Goal: Information Seeking & Learning: Learn about a topic

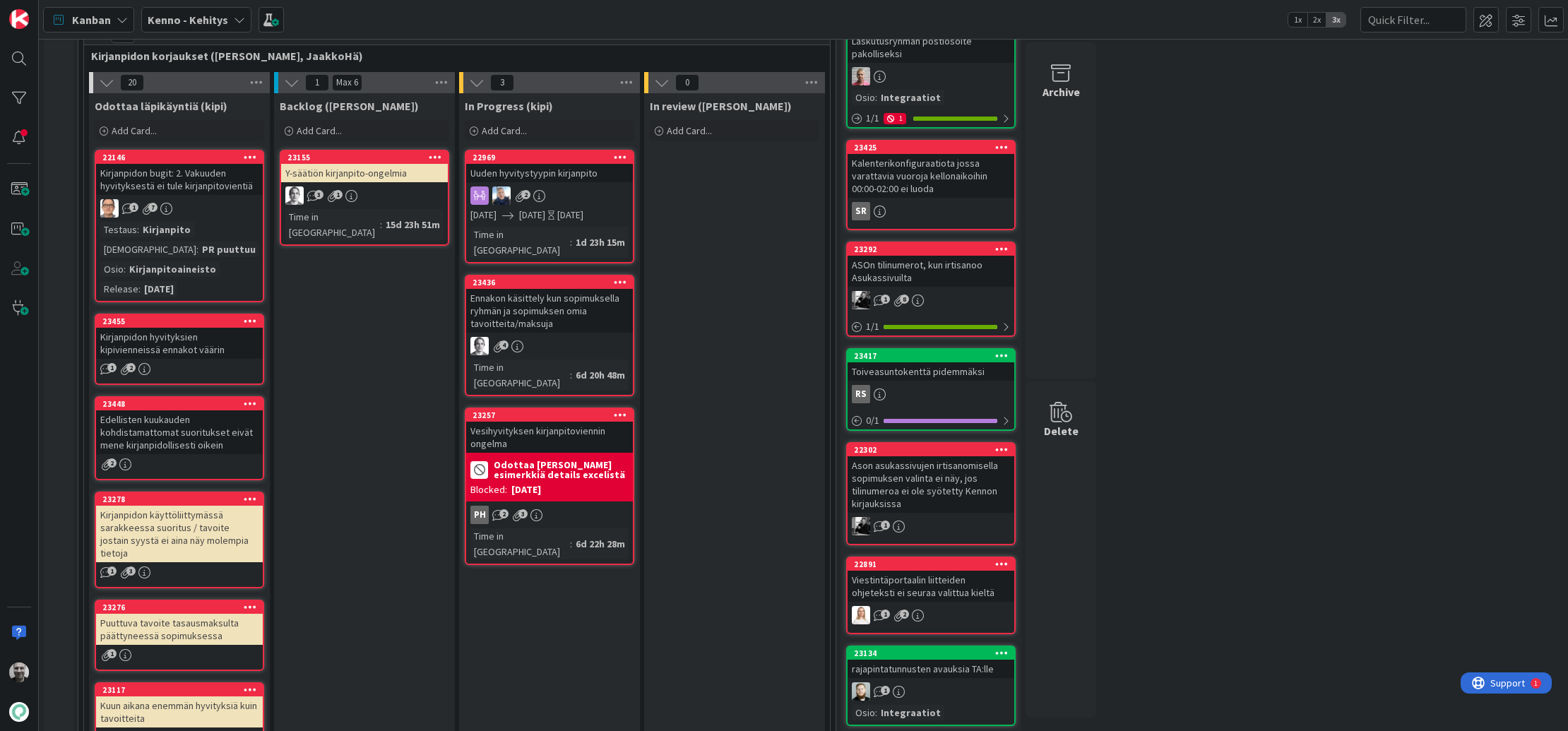
scroll to position [313, 0]
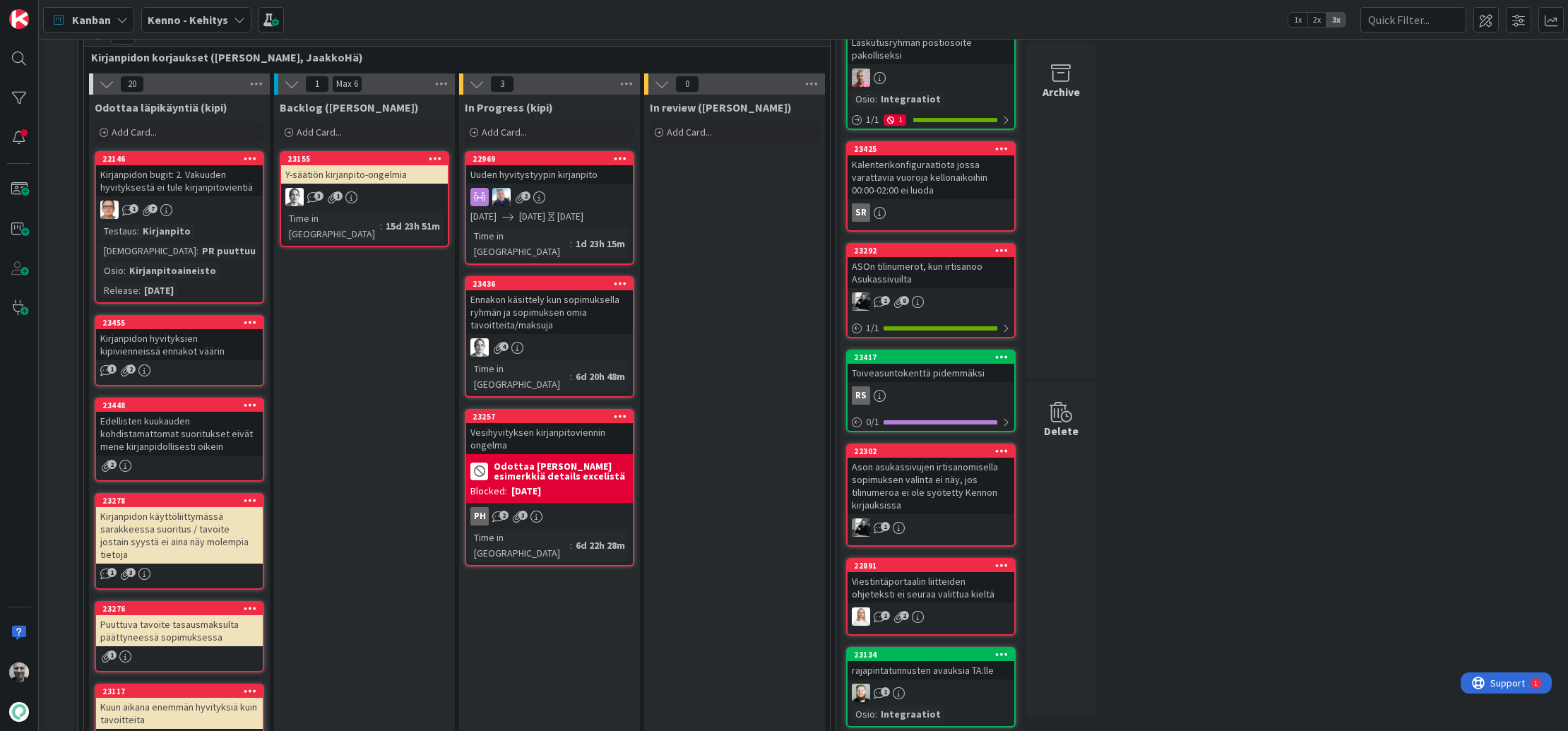
click at [163, 182] on div "Kirjanpidon bugit: 2. Vakuuden hyvityksestä ei tule kirjanpitovientiä" at bounding box center [179, 180] width 166 height 31
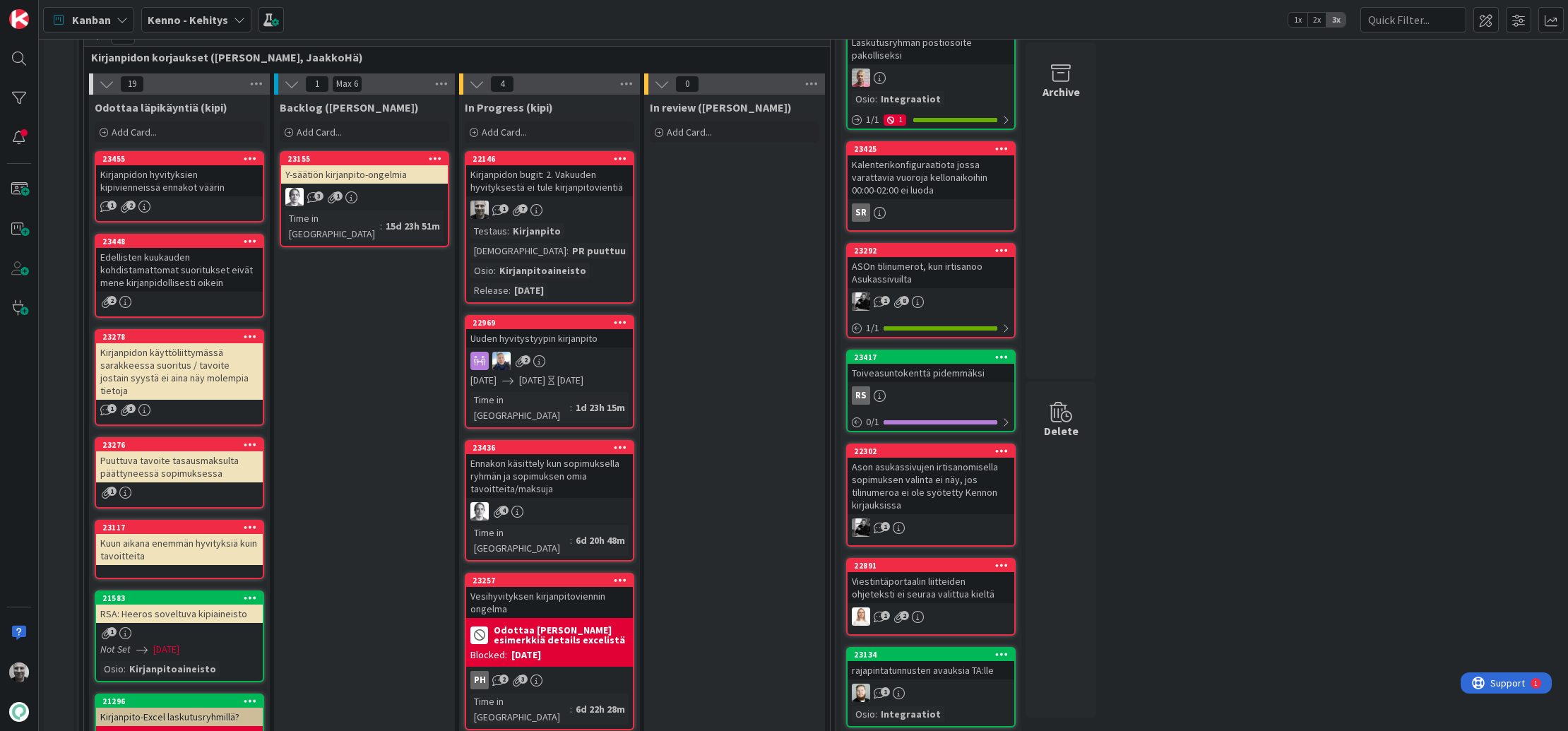
click at [549, 188] on div "Kirjanpidon bugit: 2. Vakuuden hyvityksestä ei tule kirjanpitovientiä" at bounding box center [549, 180] width 166 height 31
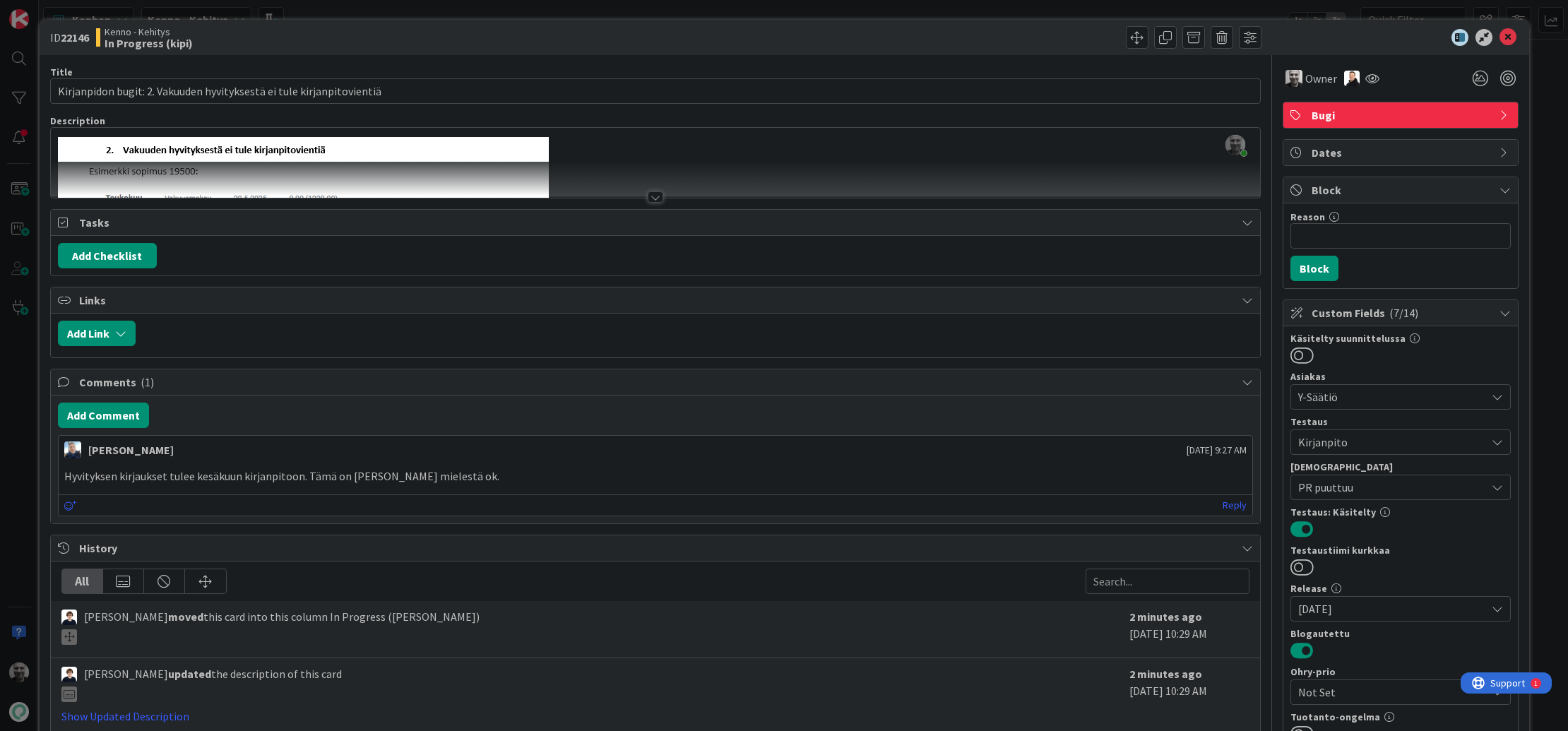
click at [311, 165] on div at bounding box center [655, 179] width 1209 height 36
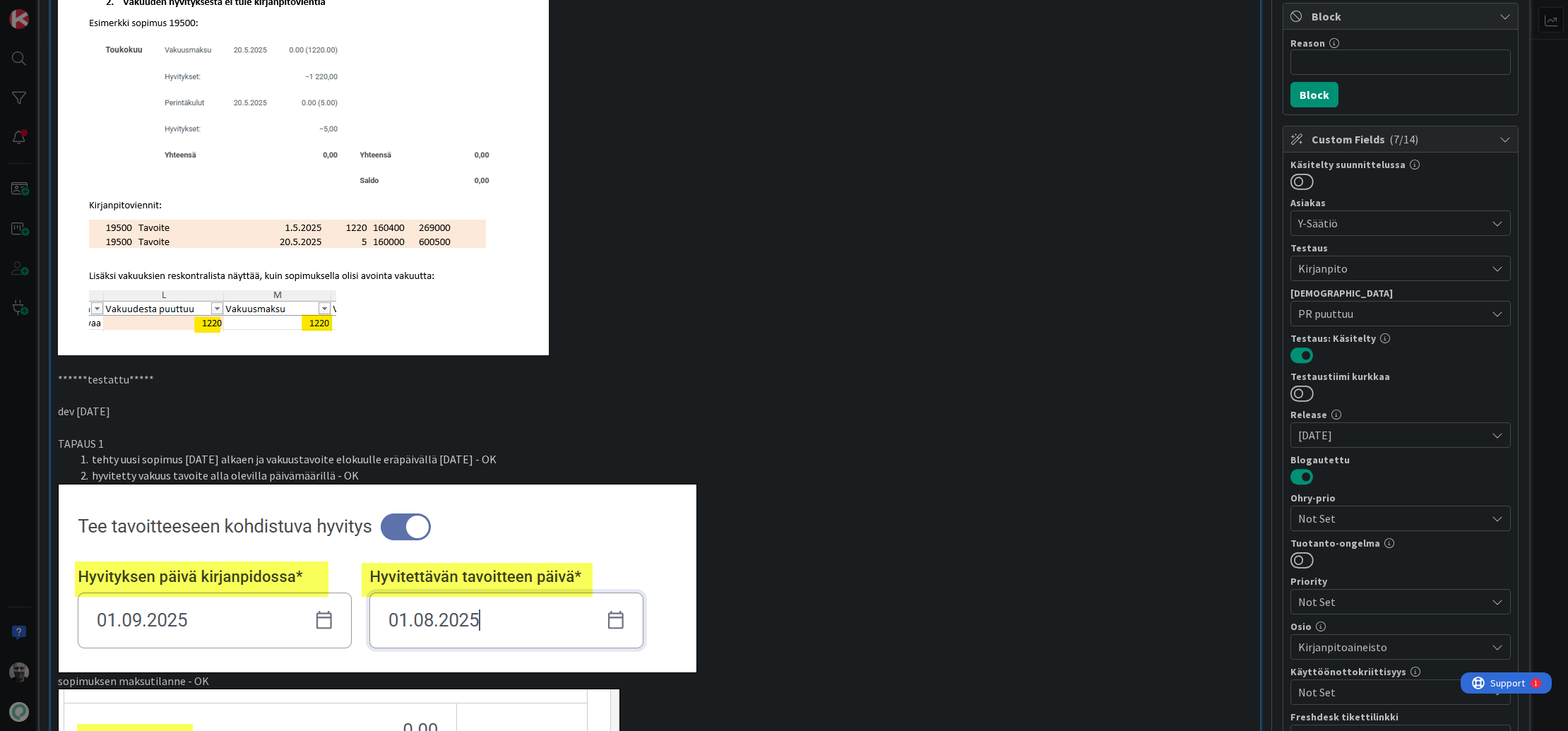
scroll to position [174, 0]
click at [402, 459] on li "tehty uusi sopimus [DATE] alkaen ja vakuustavoite elokuulle eräpäivällä [DATE] …" at bounding box center [664, 459] width 1178 height 17
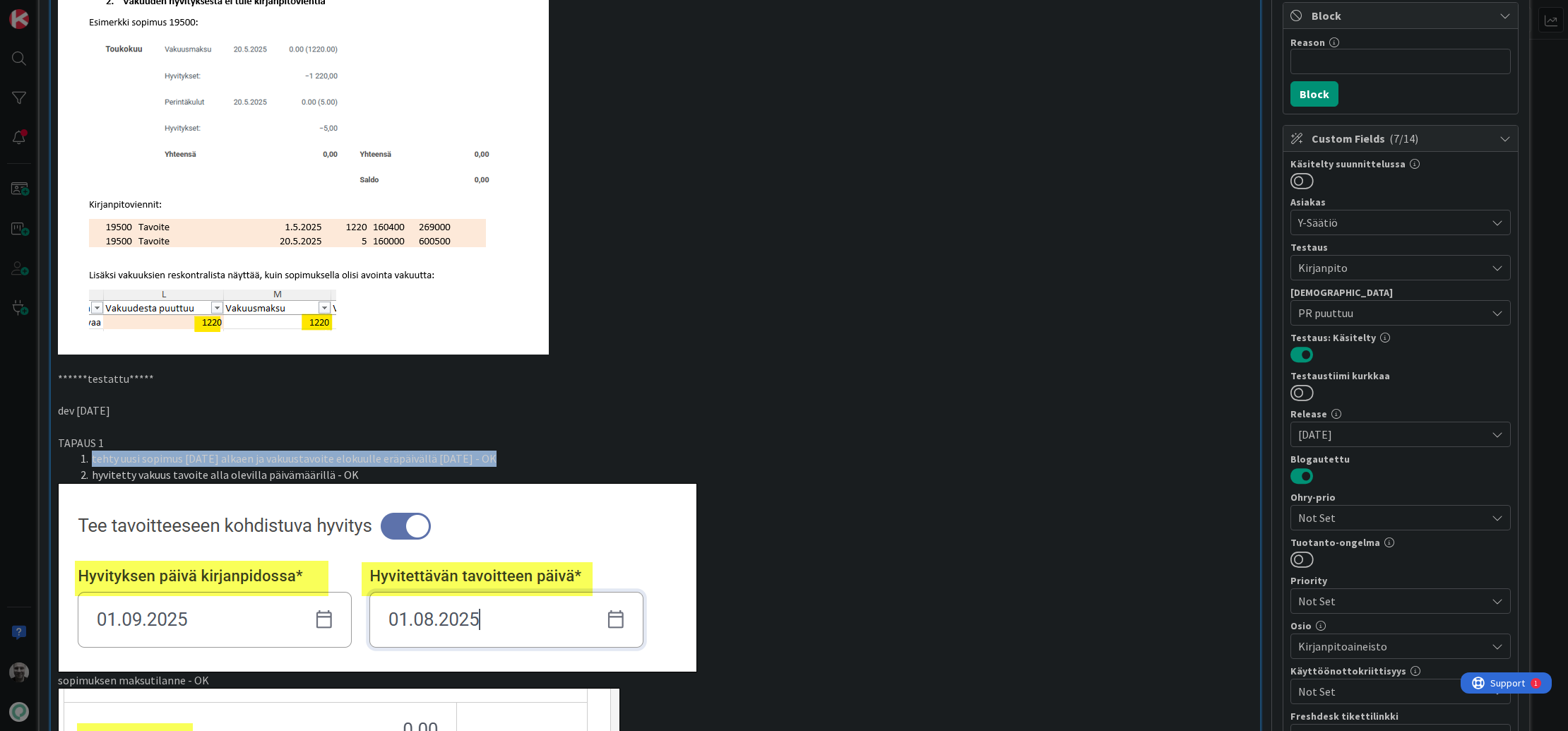
click at [402, 459] on li "tehty uusi sopimus [DATE] alkaen ja vakuustavoite elokuulle eräpäivällä [DATE] …" at bounding box center [664, 459] width 1178 height 17
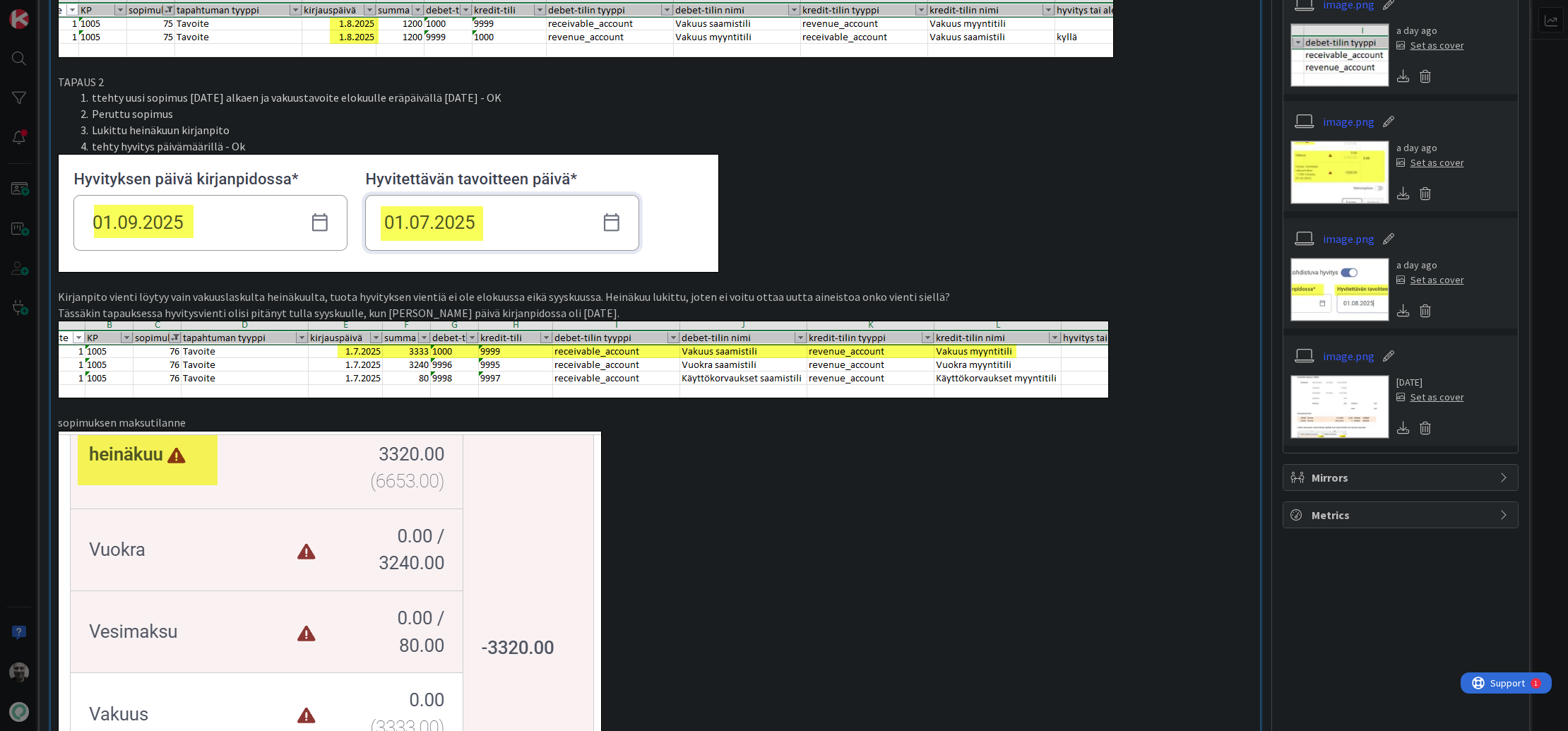
scroll to position [1163, 0]
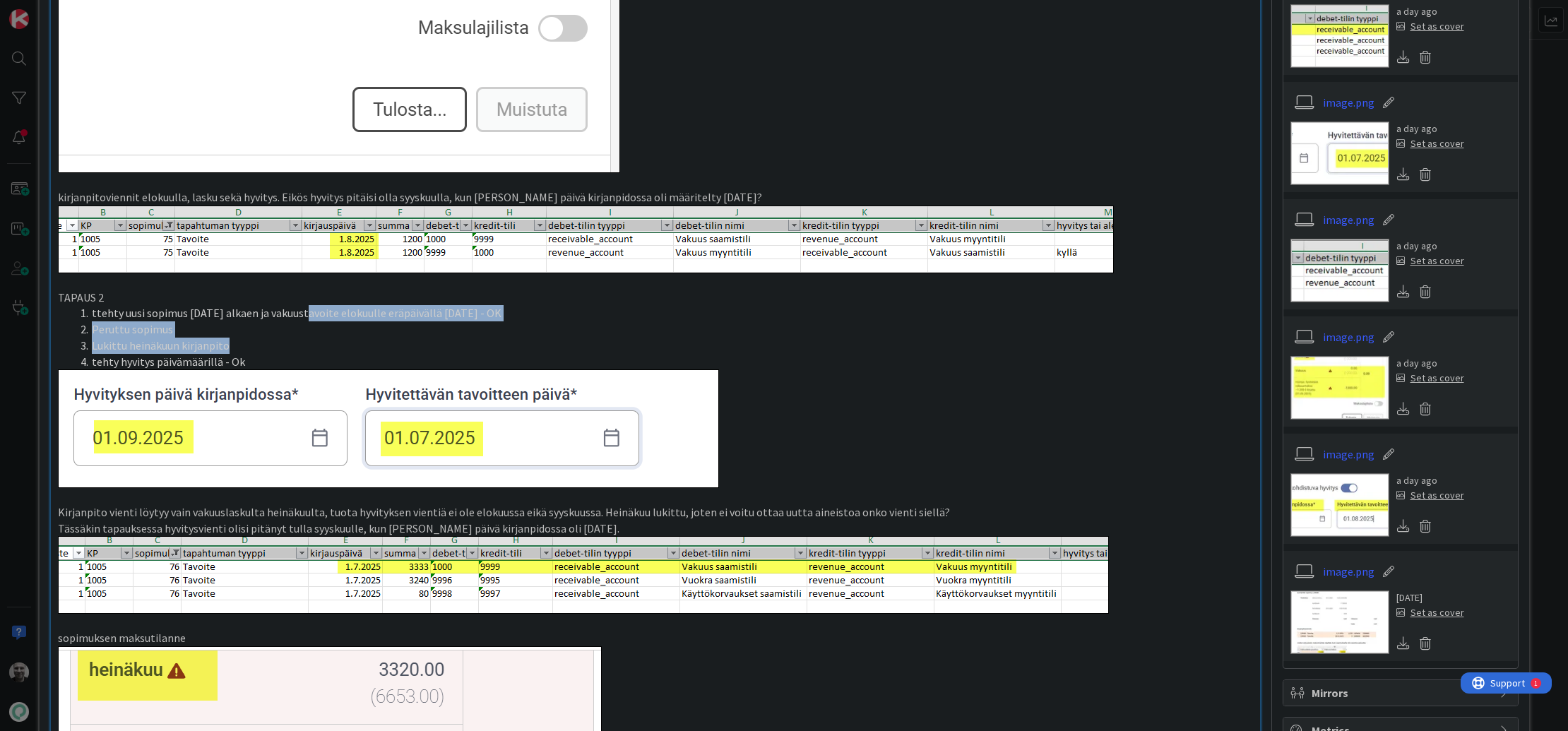
drag, startPoint x: 298, startPoint y: 312, endPoint x: 348, endPoint y: 346, distance: 60.5
click at [348, 346] on ol "ttehty uusi sopimus 1.7.2025 alkaen ja vakuustavoite elokuulle eräpäivällä 1.7.…" at bounding box center [655, 337] width 1195 height 64
click at [348, 346] on li "Lukittu heinäkuun kirjanpito" at bounding box center [664, 346] width 1178 height 17
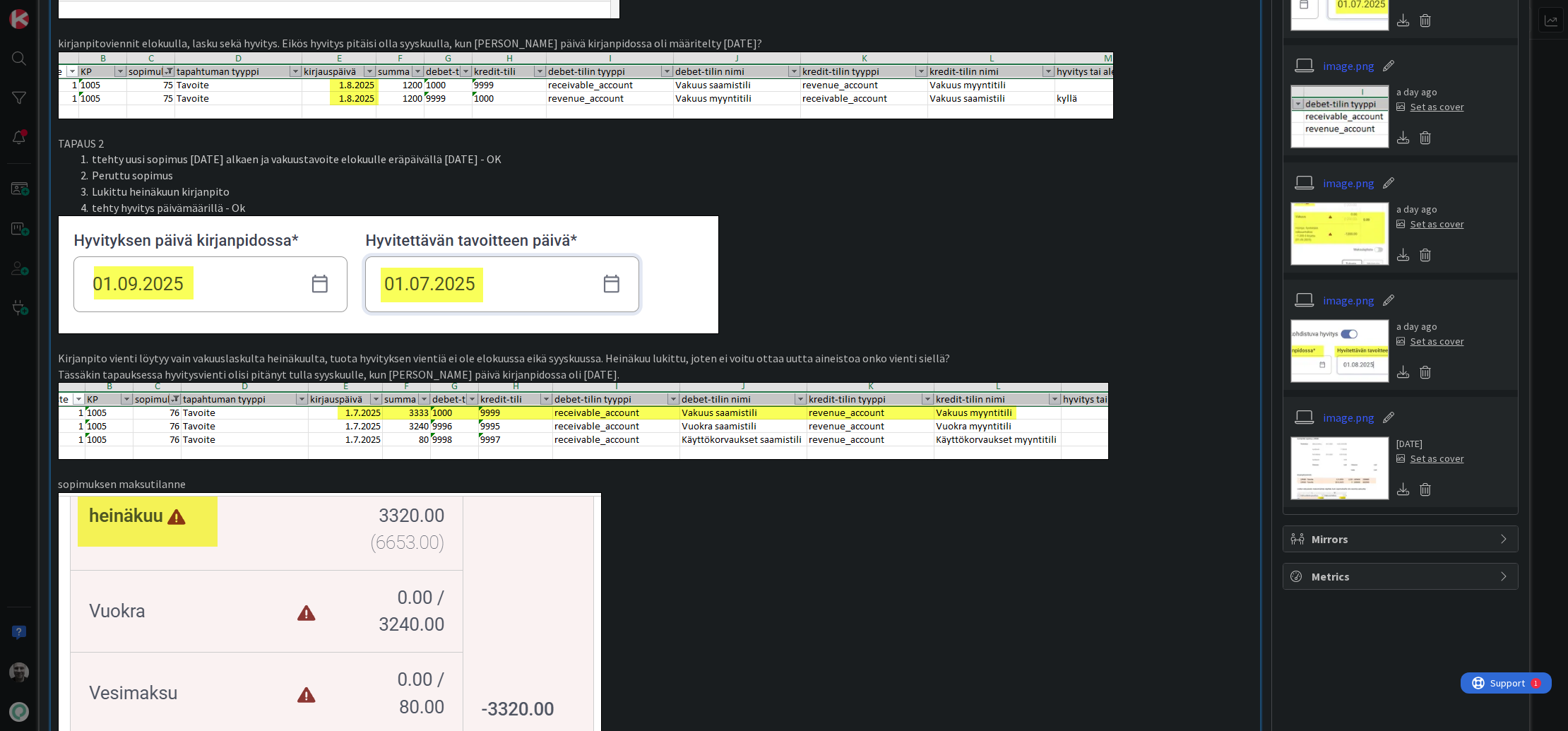
scroll to position [1322, 0]
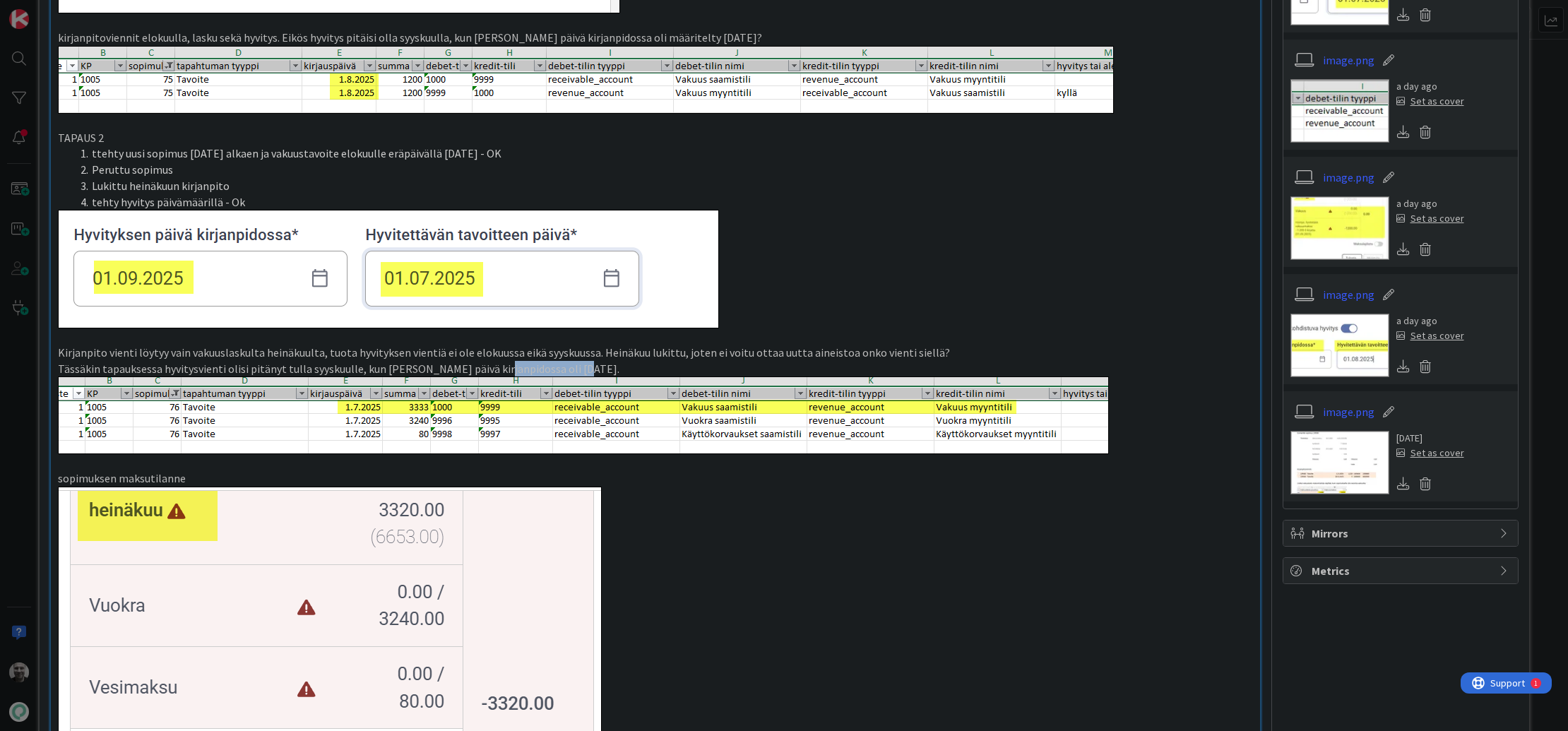
drag, startPoint x: 486, startPoint y: 361, endPoint x: 564, endPoint y: 368, distance: 78.3
click at [564, 368] on p "Tässäkin tapauksessa hyvitysvienti olisi pitänyt tulla syyskuulle, kun [PERSON_…" at bounding box center [655, 369] width 1195 height 17
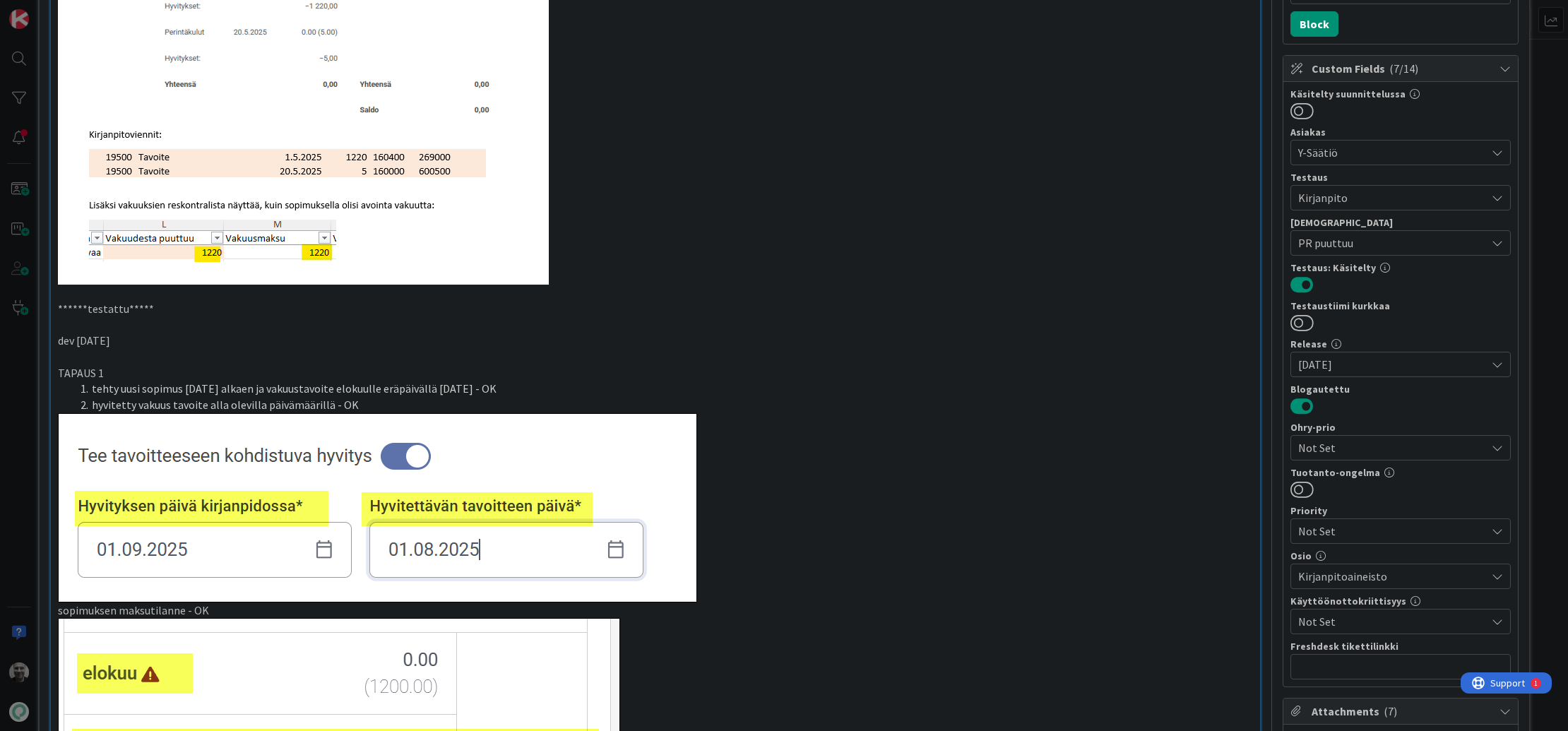
scroll to position [0, 0]
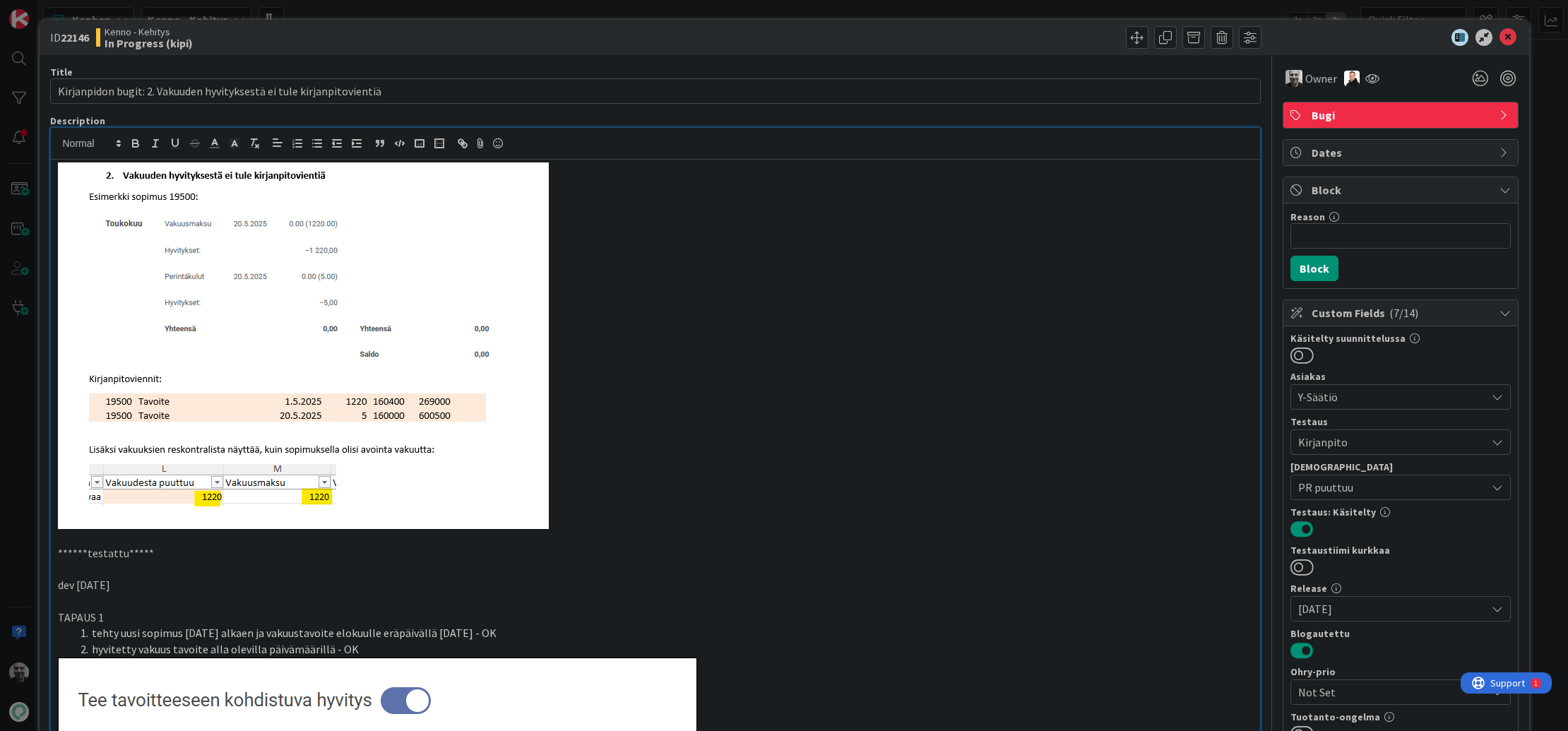
click at [729, 341] on p at bounding box center [655, 346] width 1195 height 367
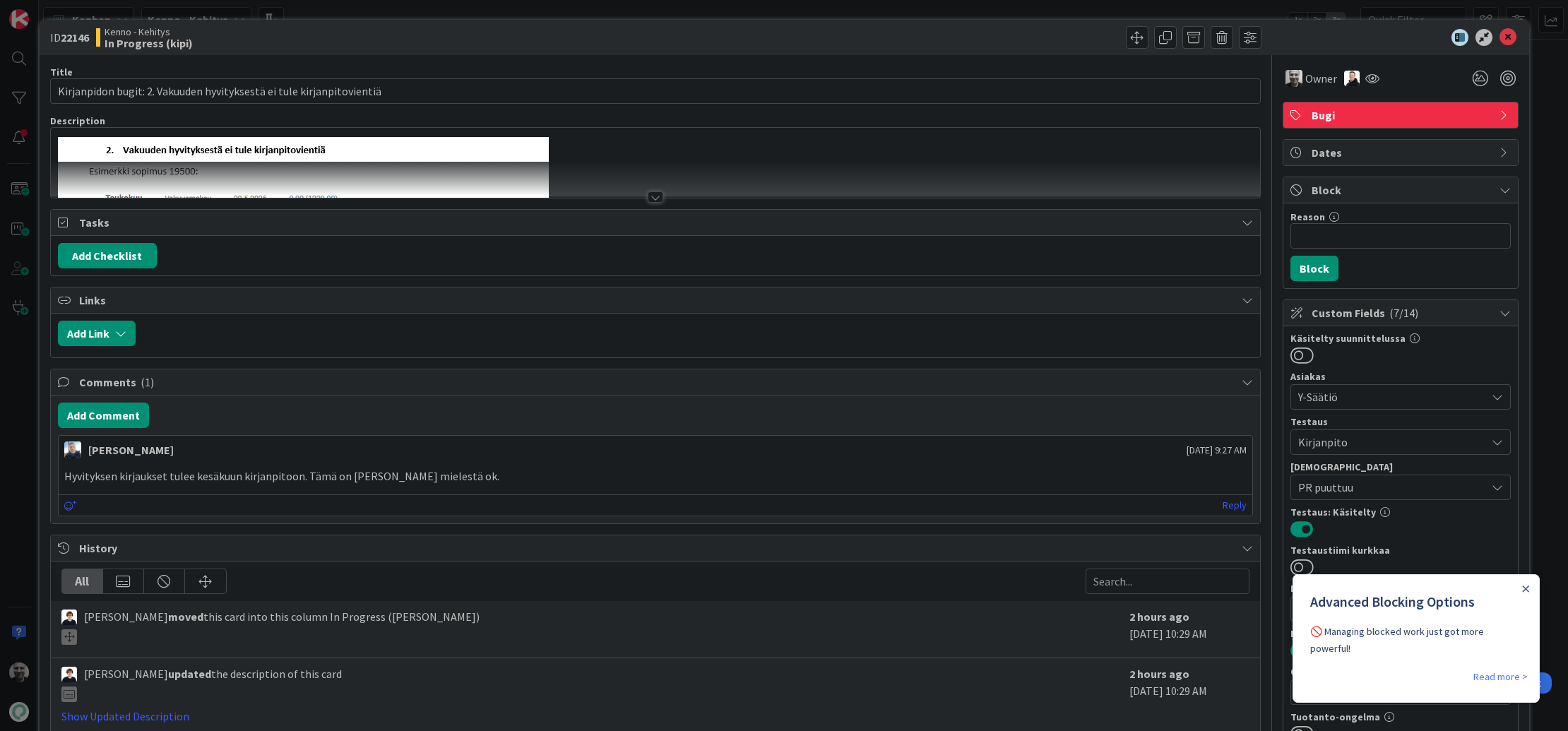
click at [649, 197] on div at bounding box center [656, 197] width 16 height 11
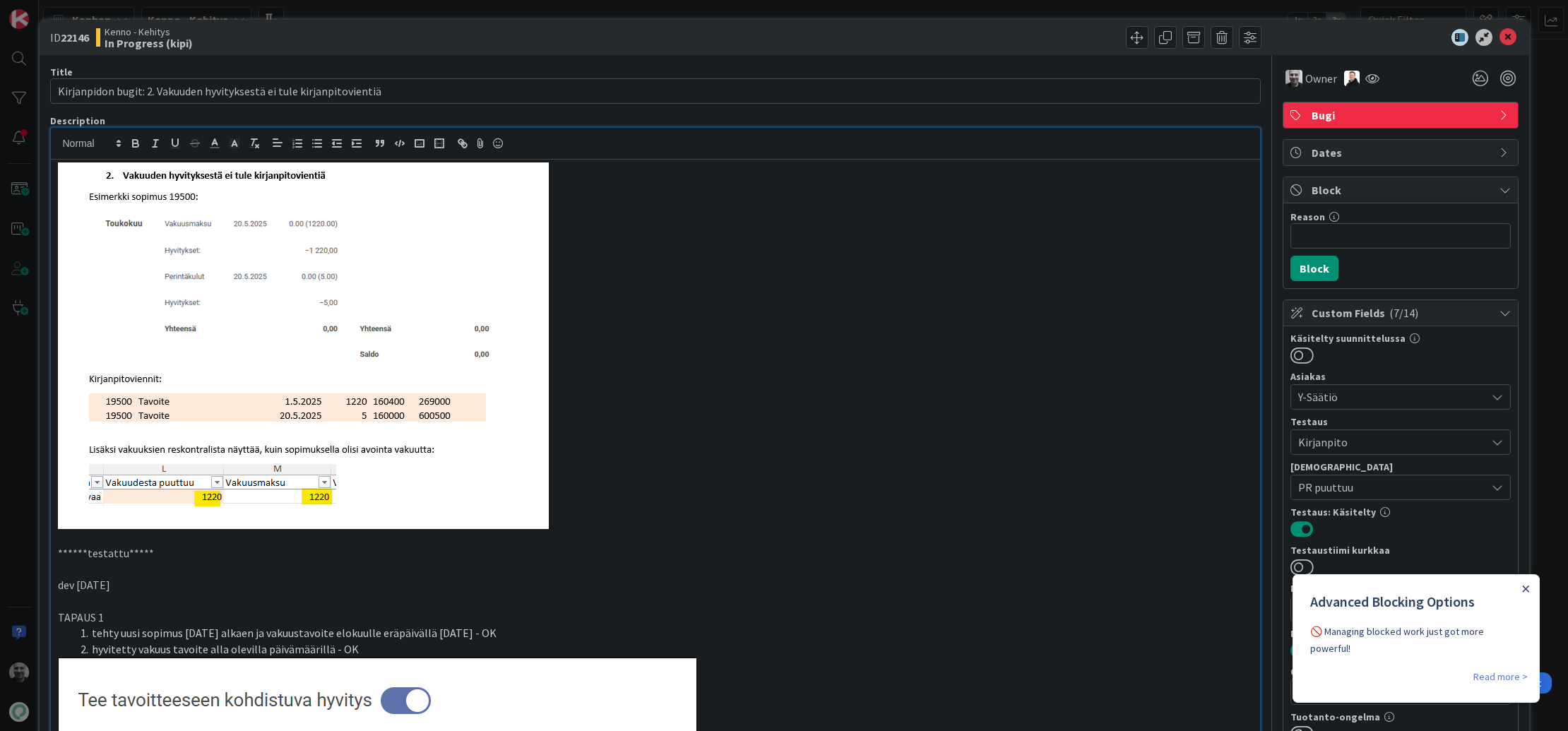
click at [1524, 586] on icon "Close Announcement" at bounding box center [1526, 589] width 7 height 7
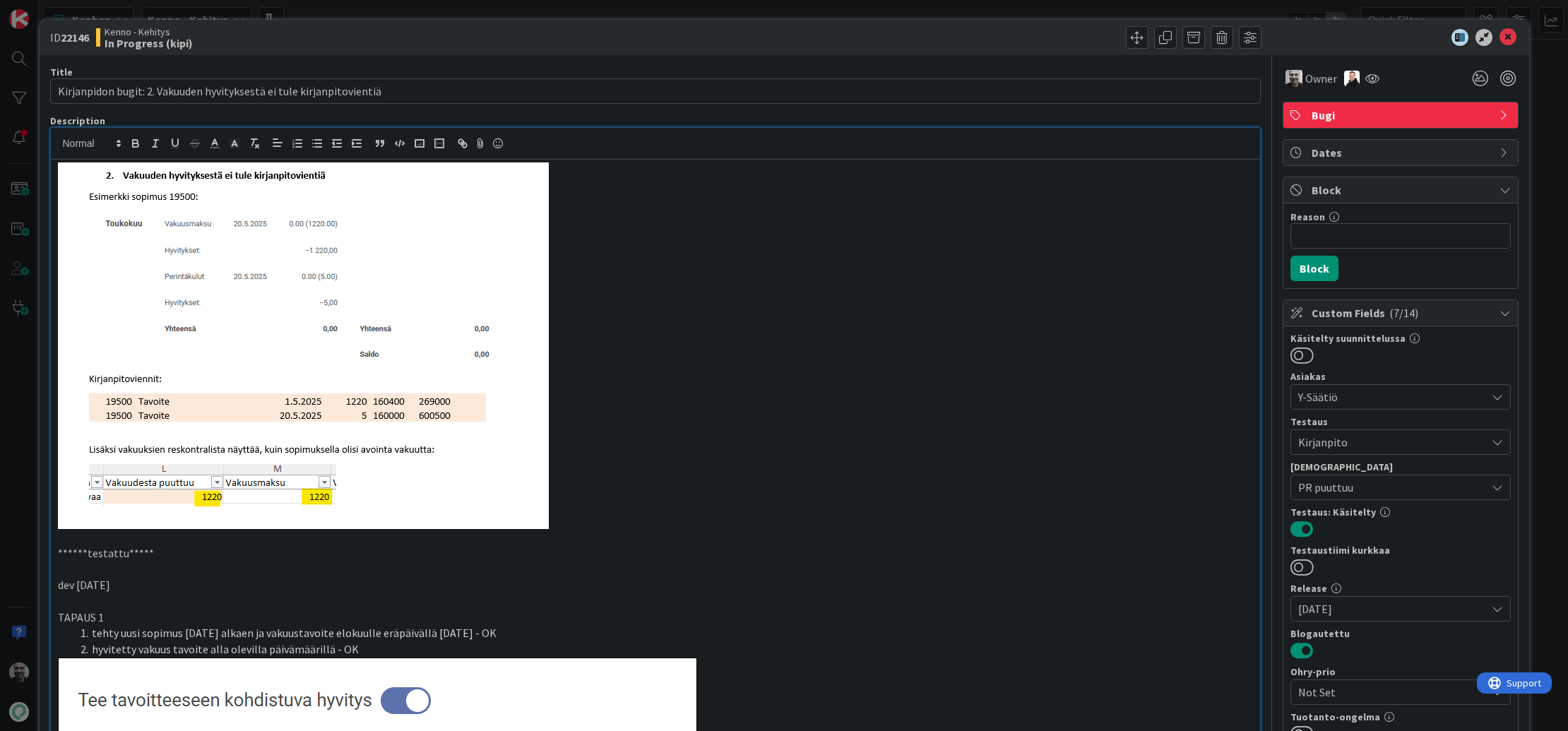
click at [805, 324] on p at bounding box center [655, 346] width 1195 height 367
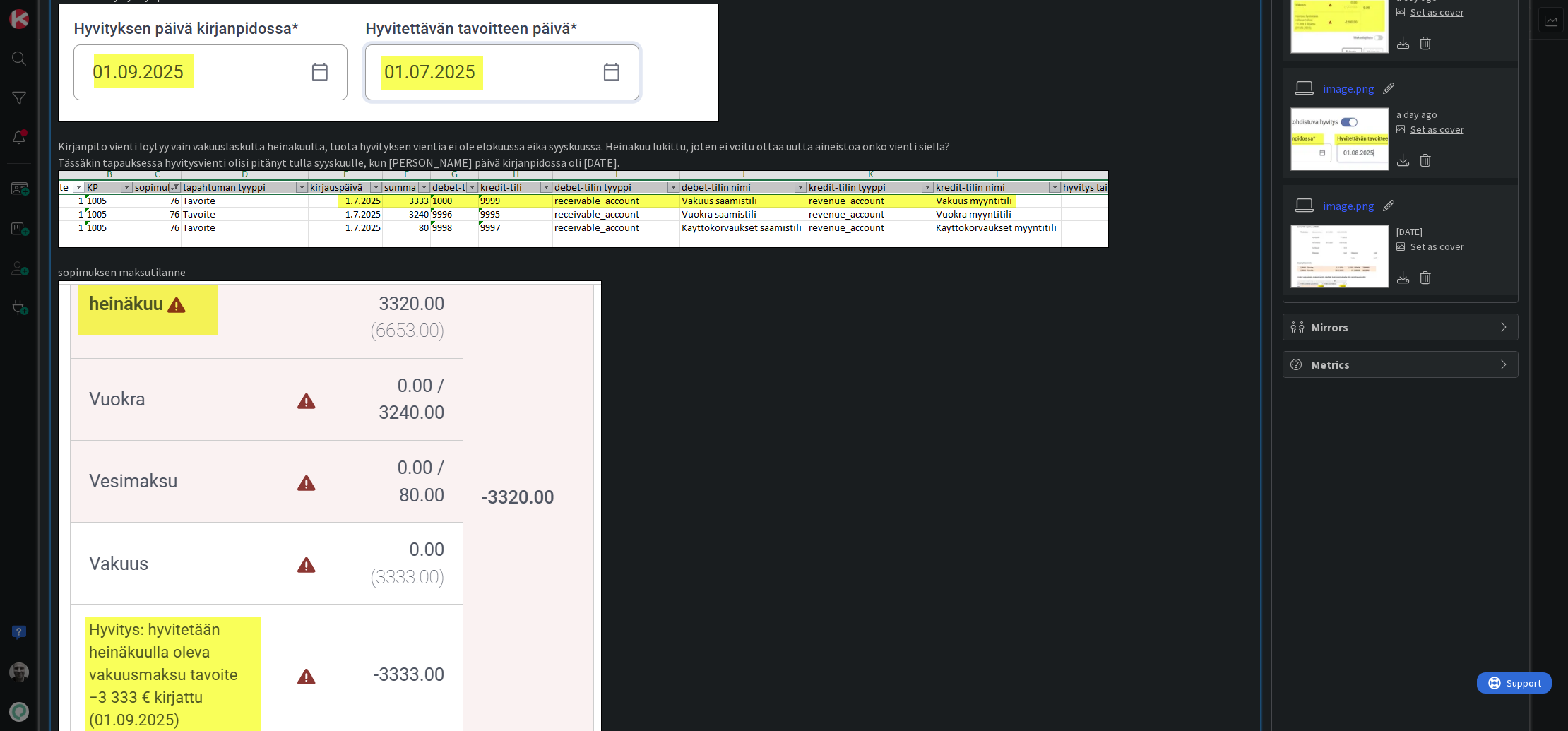
scroll to position [1357, 0]
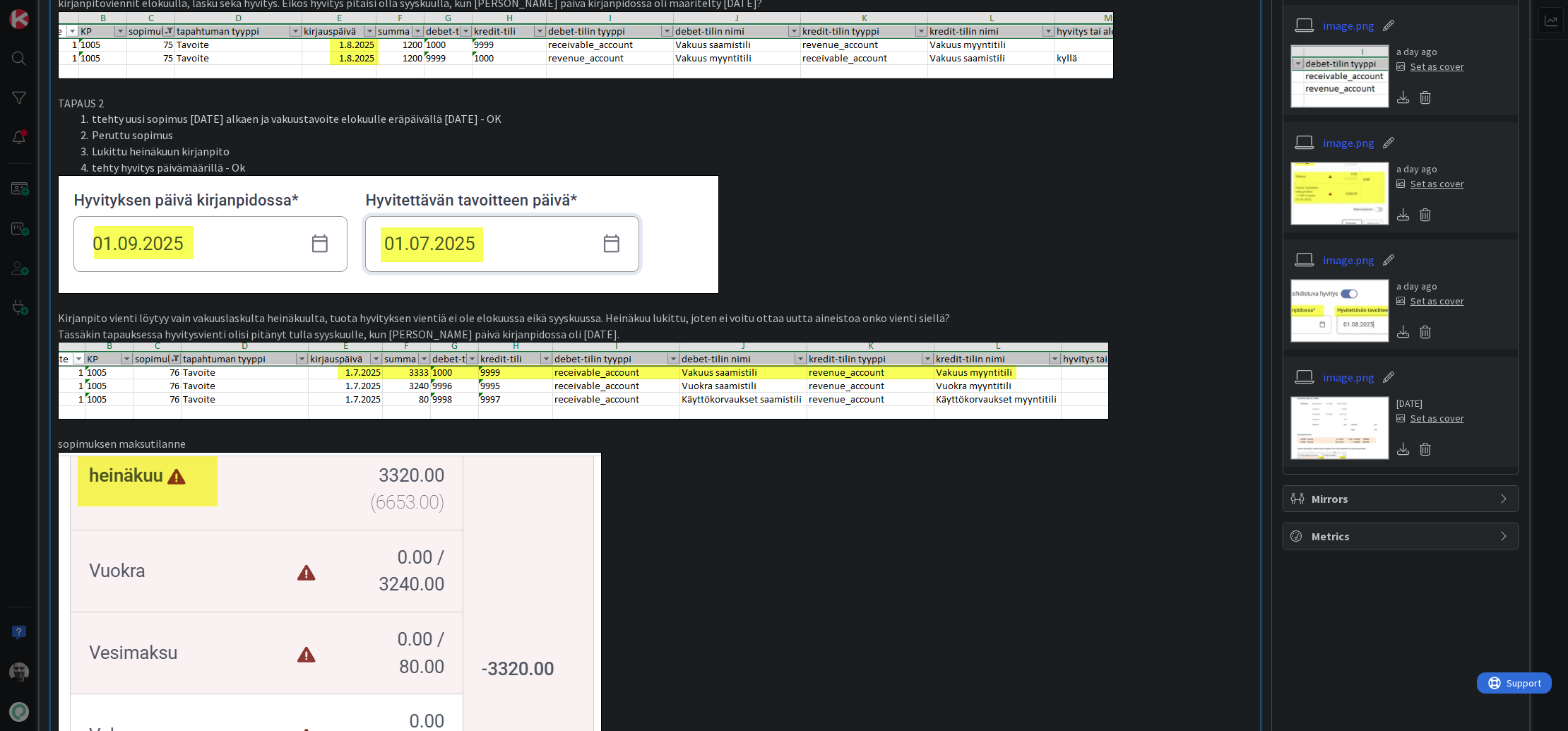
click at [364, 316] on p "Kirjanpito vienti löytyy vain vakuuslaskulta heinäkuulta, tuota hyvityksen vien…" at bounding box center [655, 318] width 1195 height 17
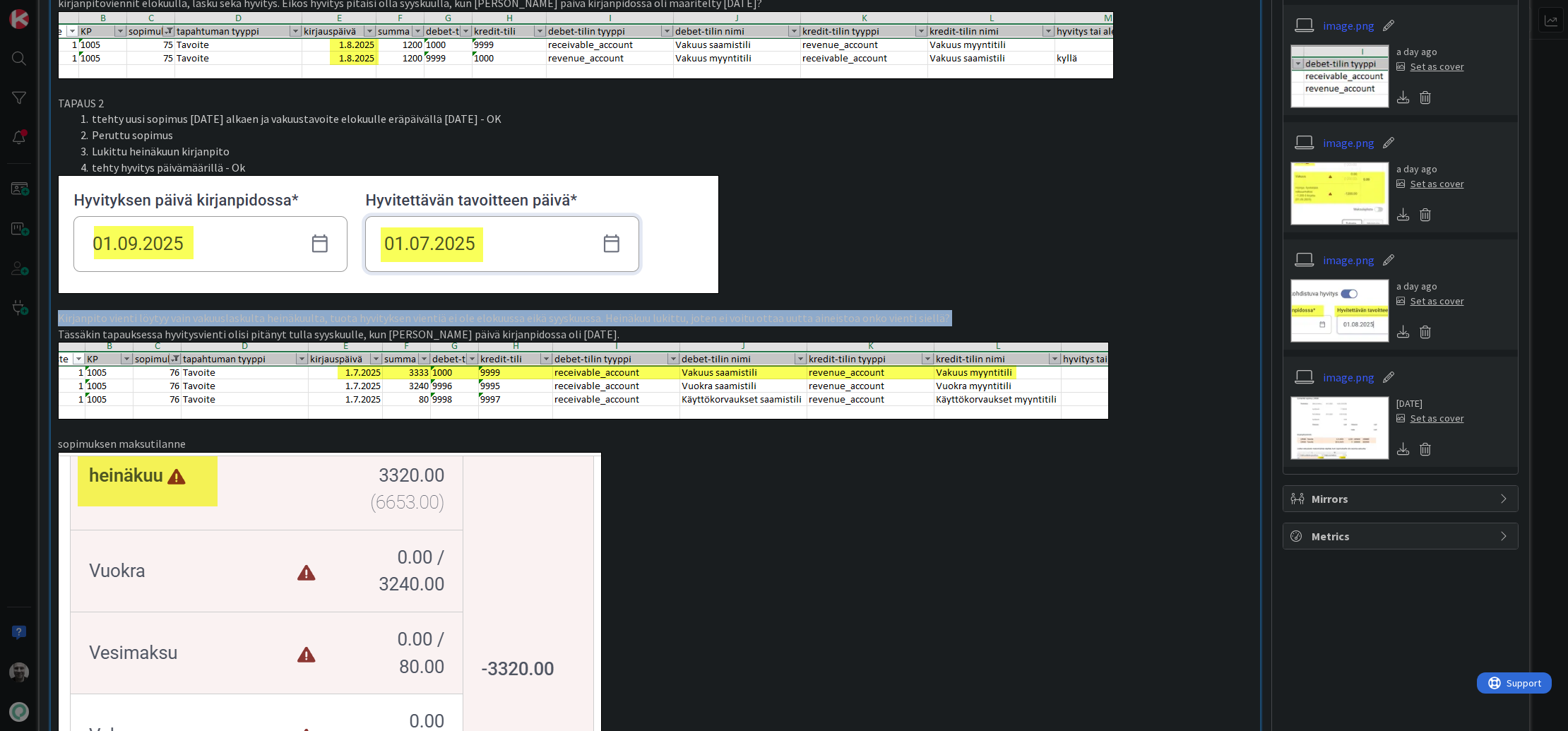
click at [364, 316] on p "Kirjanpito vienti löytyy vain vakuuslaskulta heinäkuulta, tuota hyvityksen vien…" at bounding box center [655, 318] width 1195 height 17
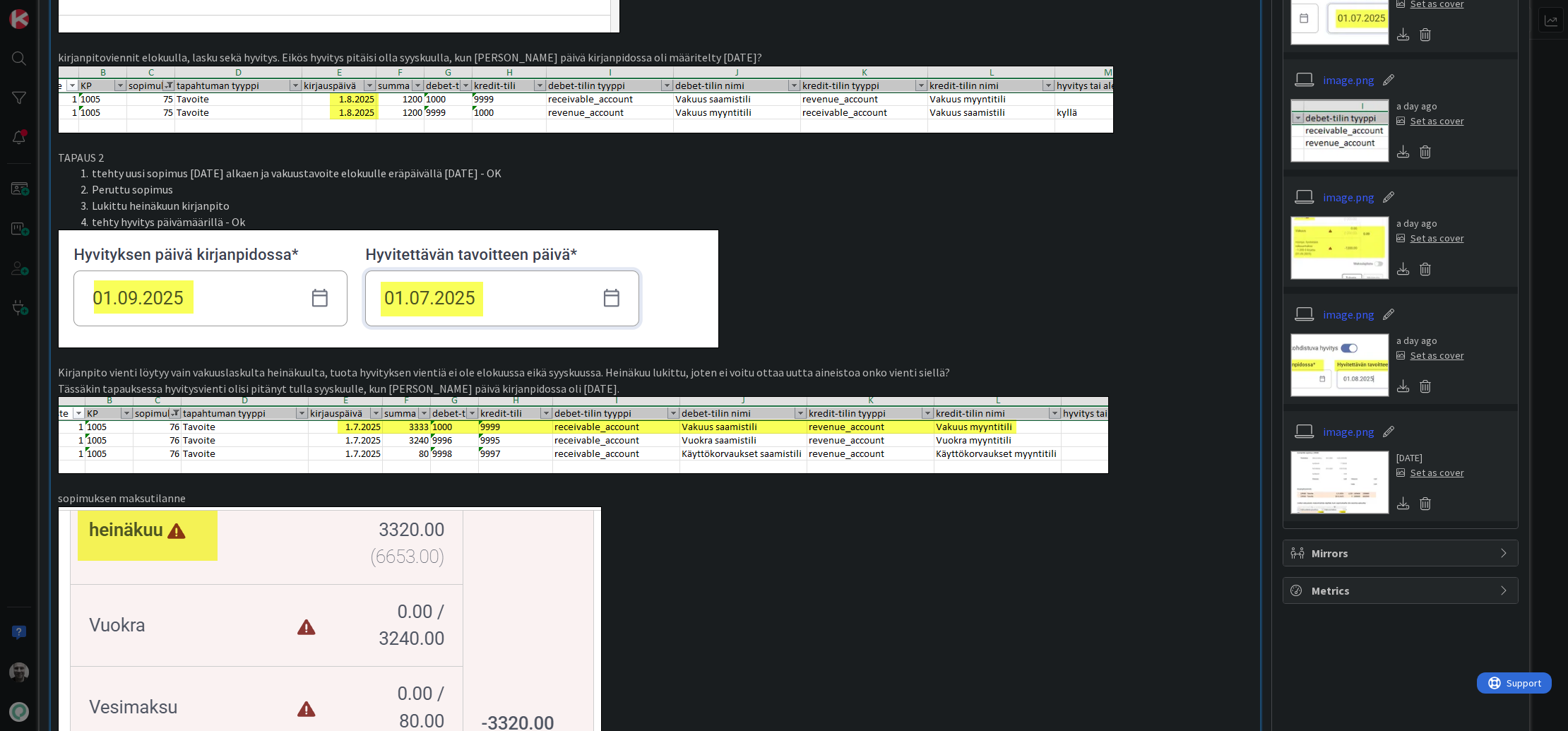
scroll to position [1309, 0]
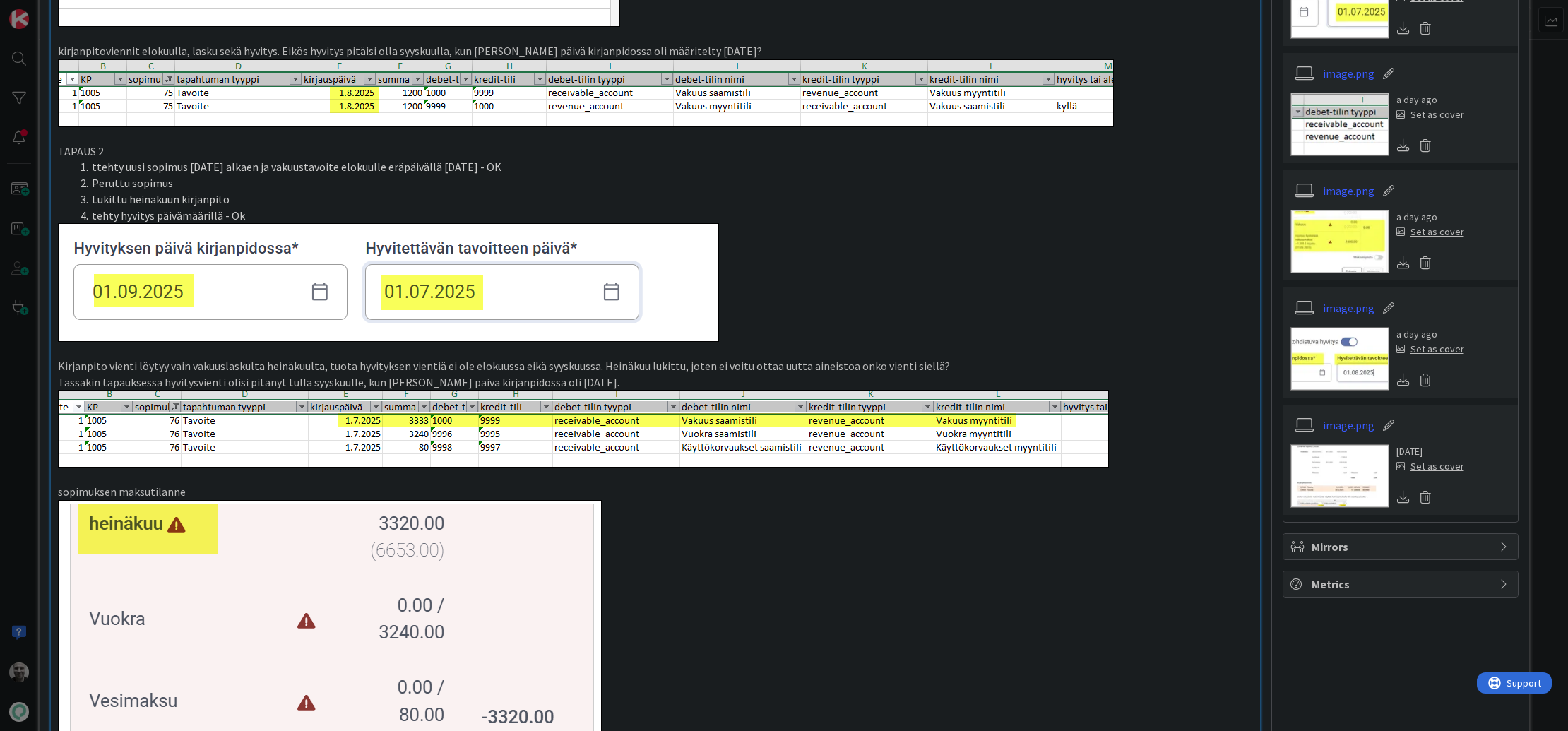
click at [377, 181] on li "Peruttu sopimus" at bounding box center [664, 183] width 1178 height 17
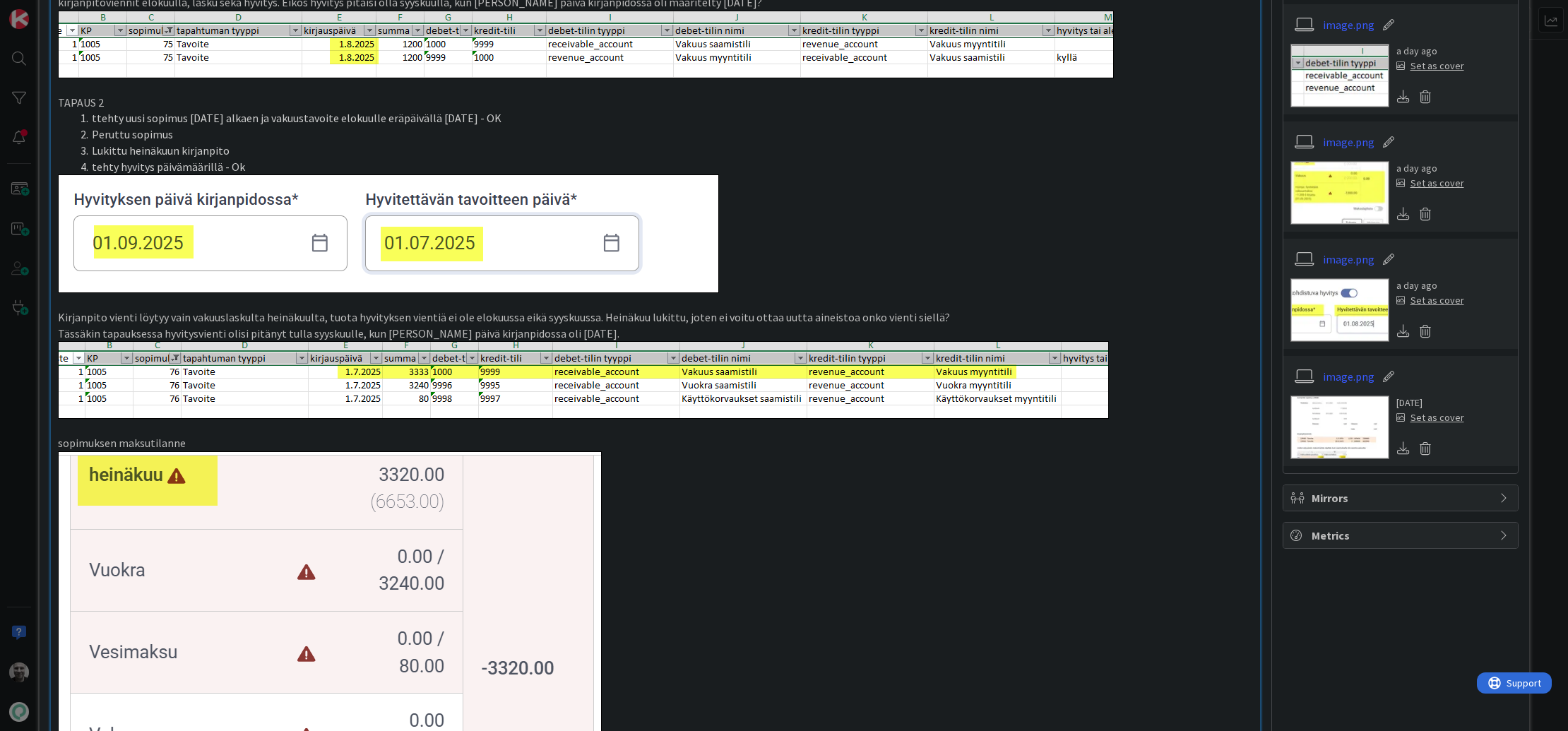
scroll to position [1359, 0]
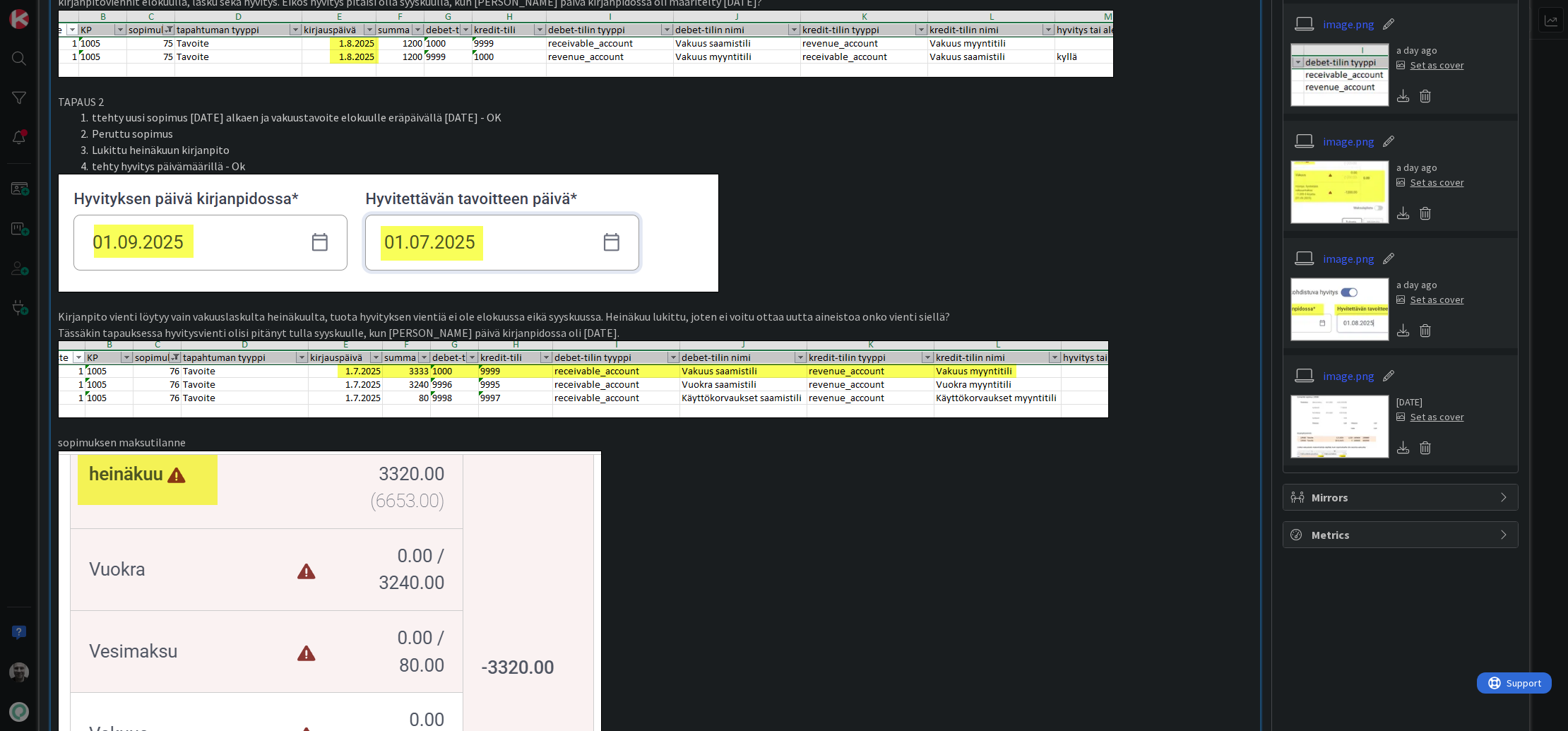
click at [338, 313] on p "Kirjanpito vienti löytyy vain vakuuslaskulta heinäkuulta, tuota hyvityksen vien…" at bounding box center [655, 317] width 1195 height 17
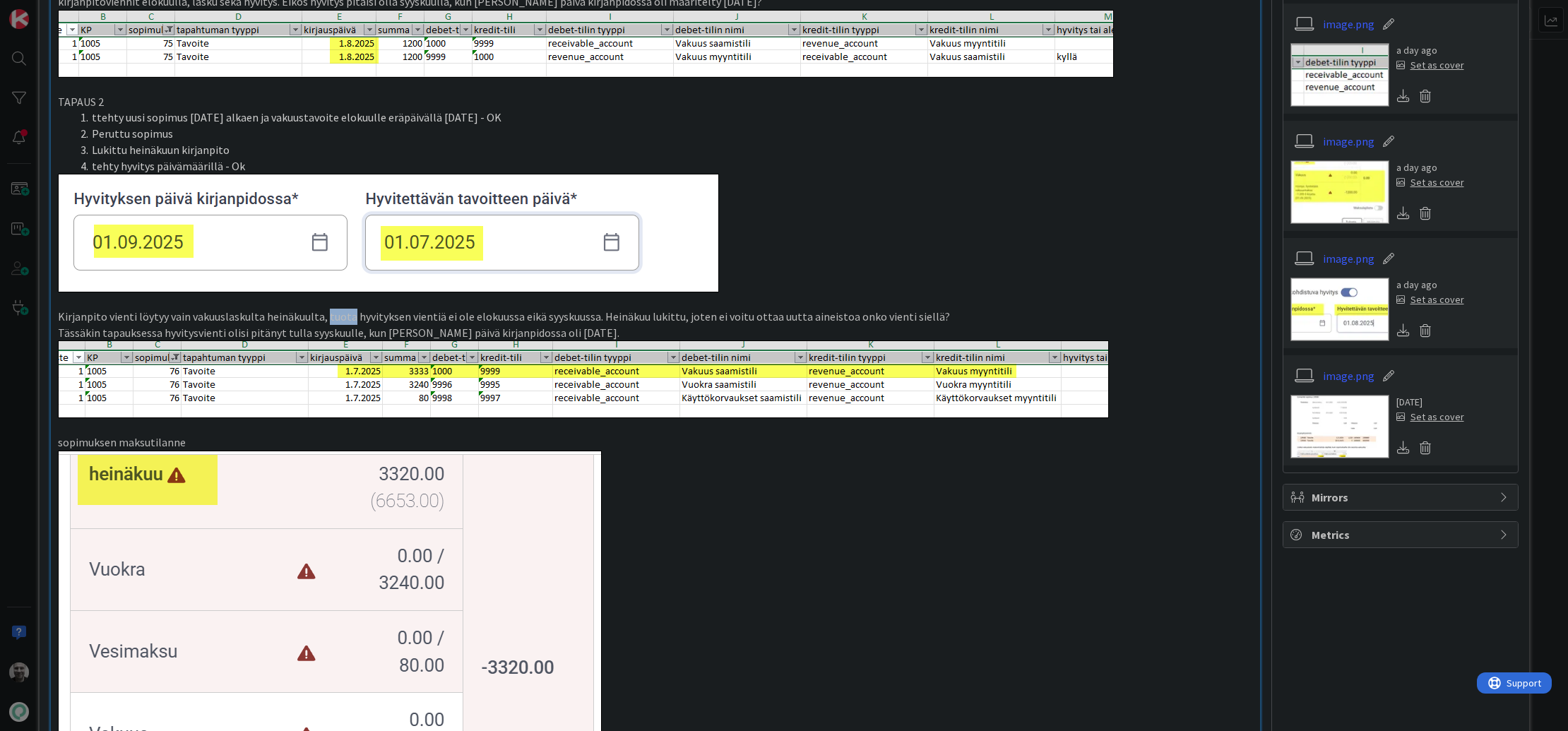
click at [338, 313] on p "Kirjanpito vienti löytyy vain vakuuslaskulta heinäkuulta, tuota hyvityksen vien…" at bounding box center [655, 317] width 1195 height 17
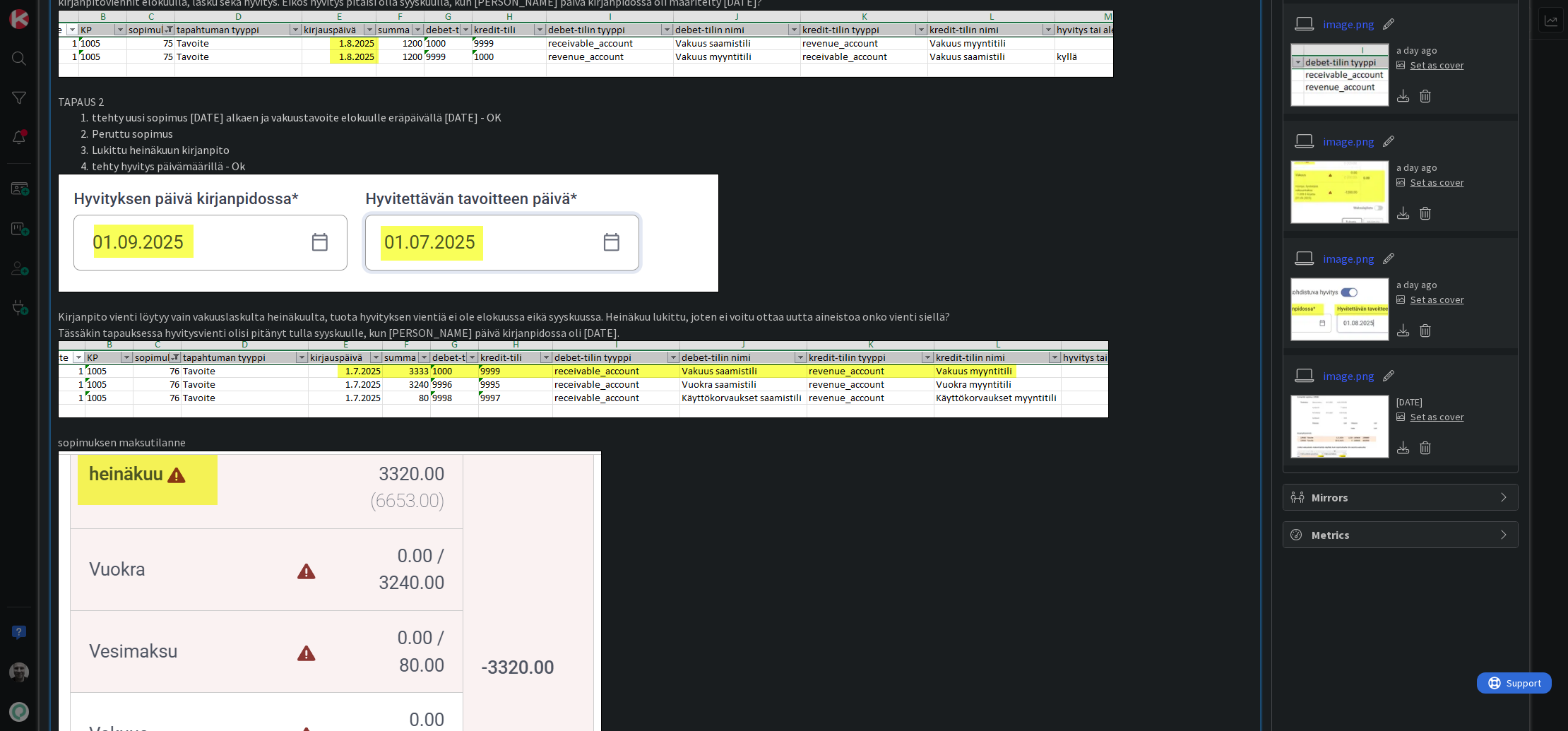
click at [338, 313] on p "Kirjanpito vienti löytyy vain vakuuslaskulta heinäkuulta, tuota hyvityksen vien…" at bounding box center [655, 317] width 1195 height 17
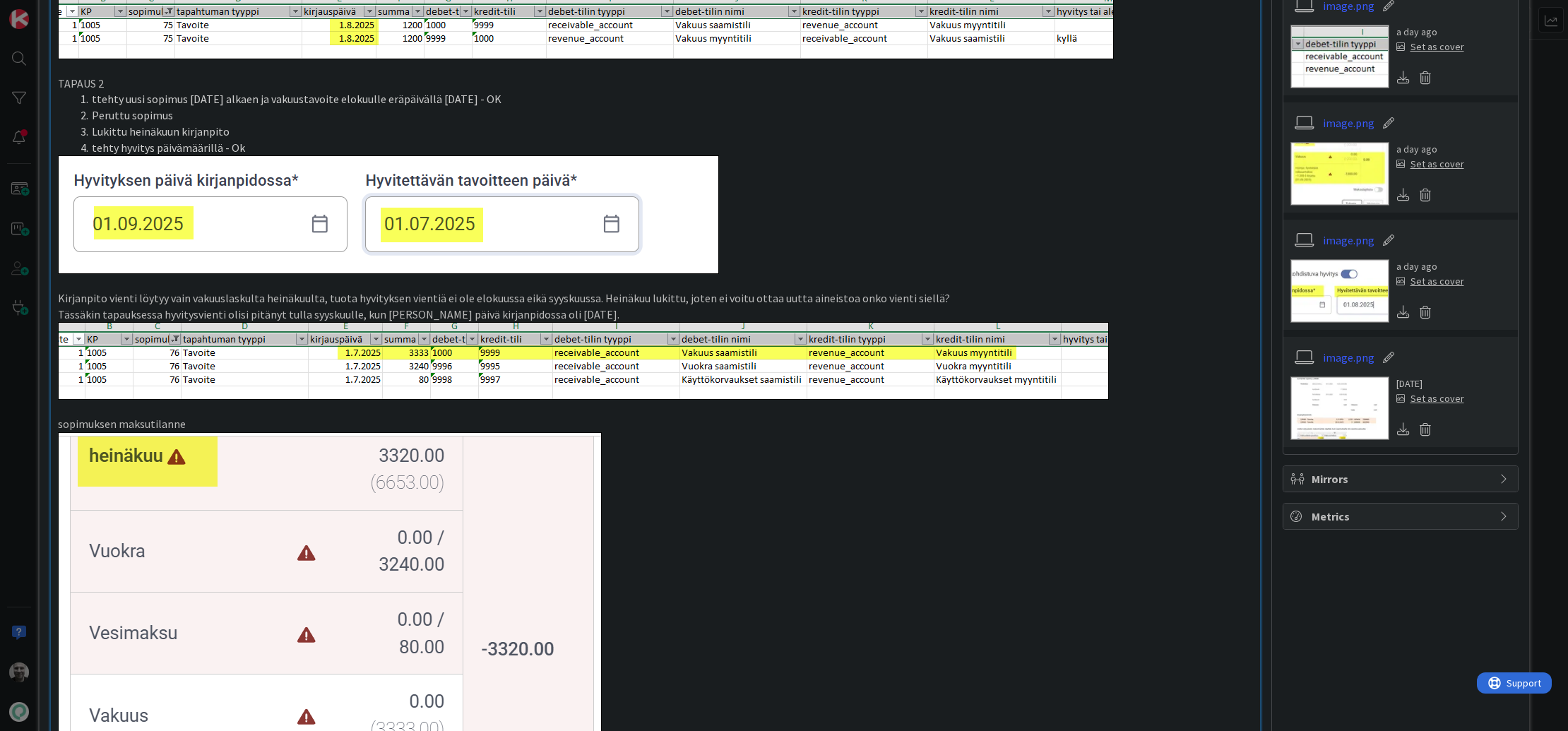
scroll to position [1379, 0]
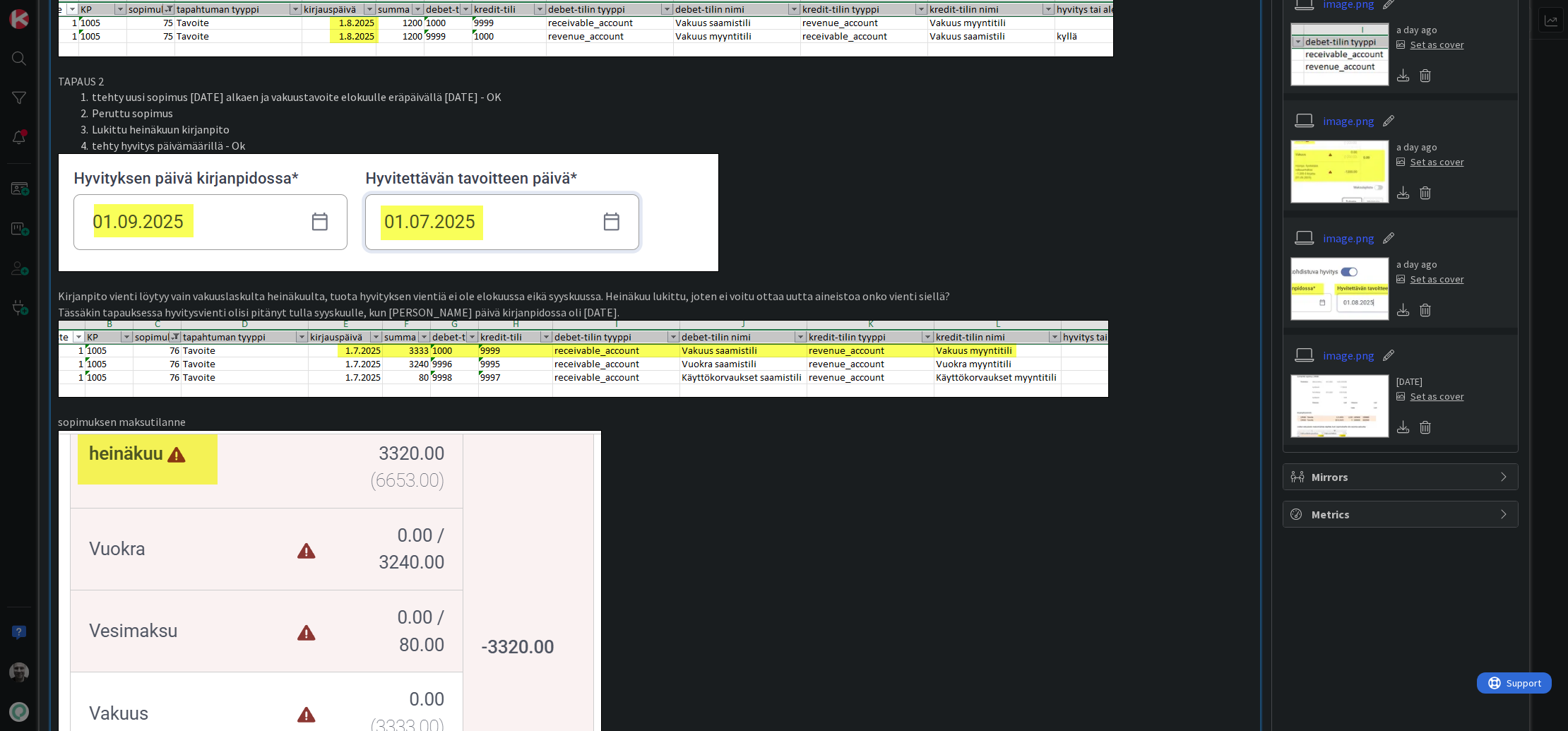
click at [338, 313] on p "Tässäkin tapauksessa hyvitysvienti olisi pitänyt tulla syyskuulle, kun [PERSON_…" at bounding box center [655, 313] width 1195 height 17
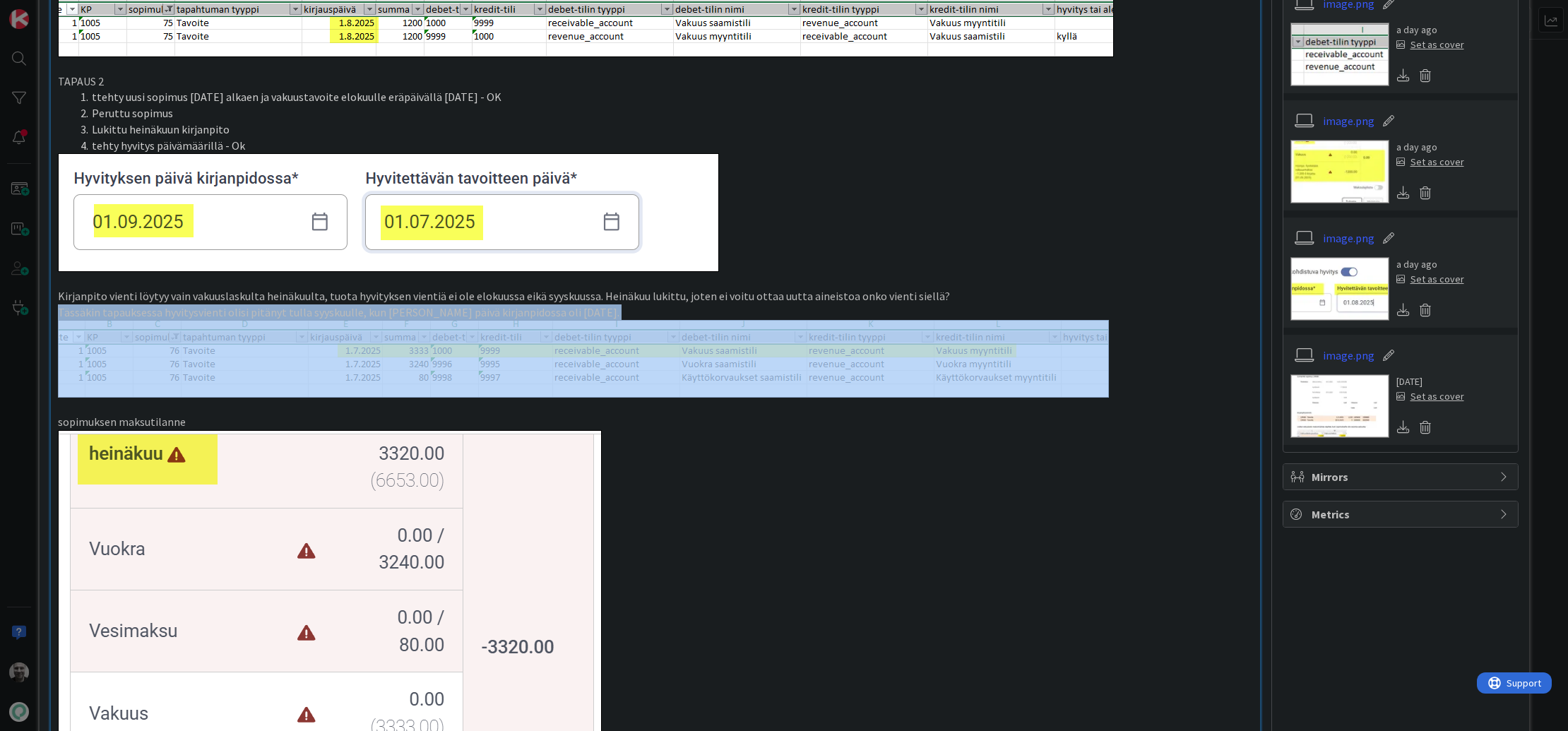
click at [338, 313] on p "Tässäkin tapauksessa hyvitysvienti olisi pitänyt tulla syyskuulle, kun [PERSON_…" at bounding box center [655, 313] width 1195 height 17
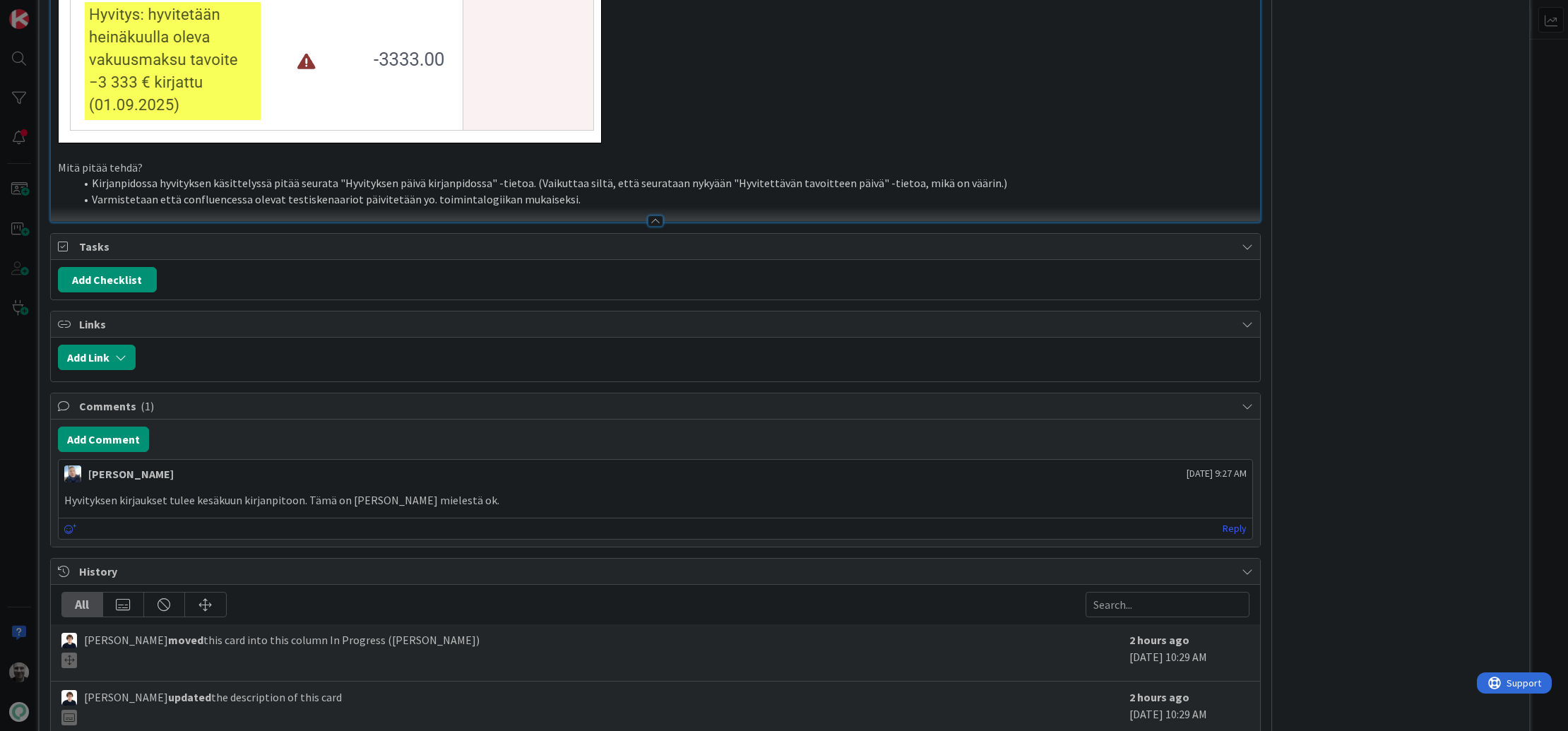
scroll to position [2397, 0]
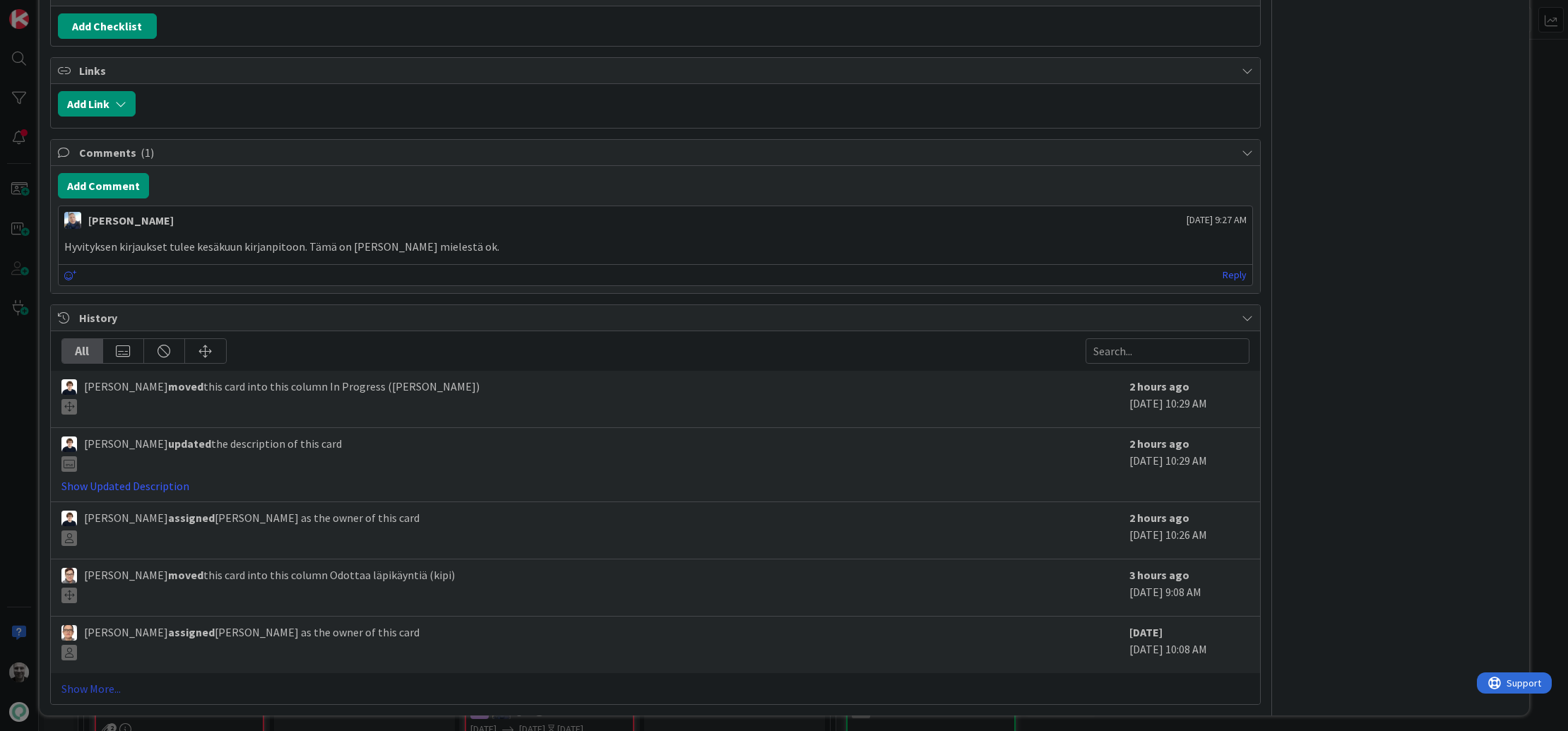
click at [94, 685] on link "Show More..." at bounding box center [655, 688] width 1188 height 17
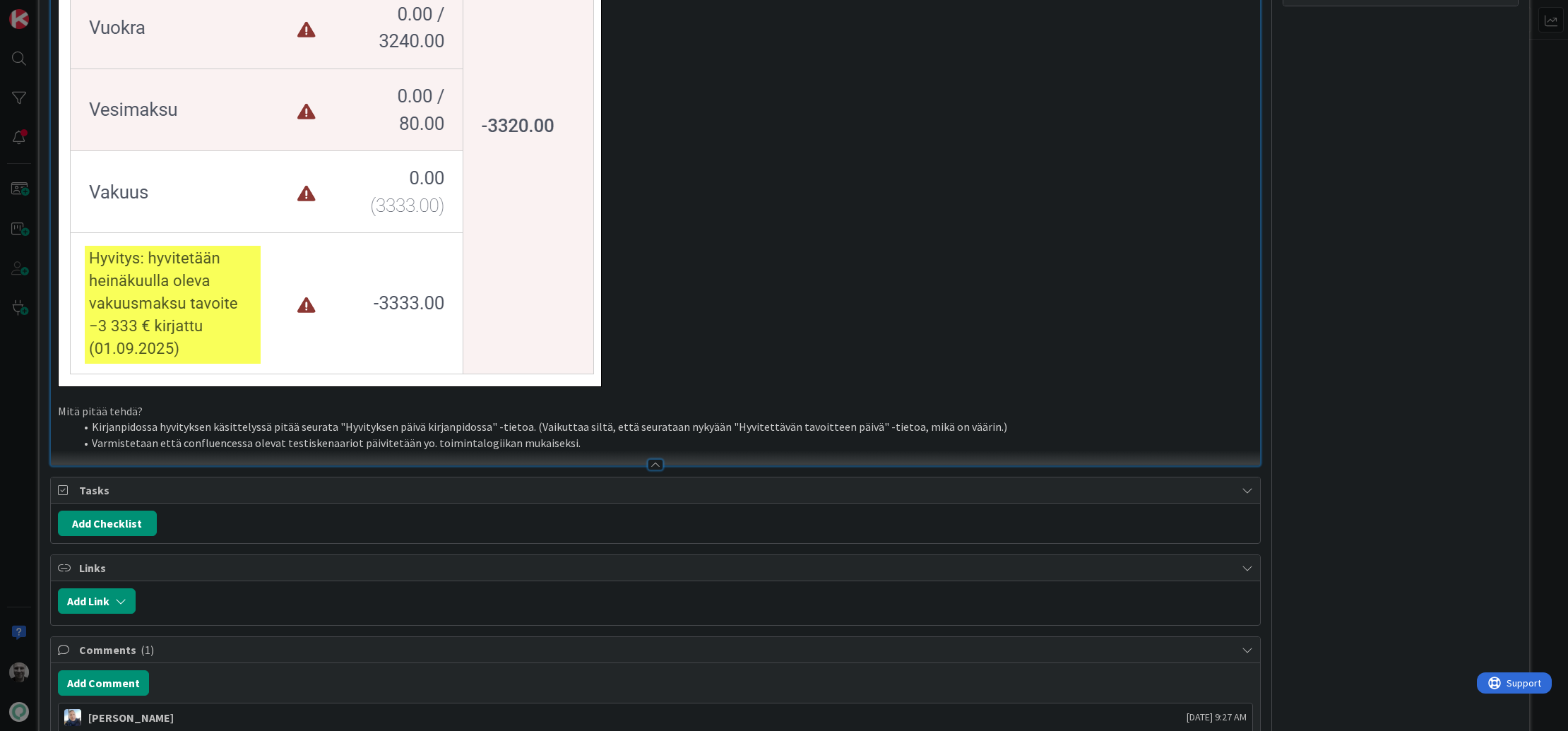
scroll to position [1895, 0]
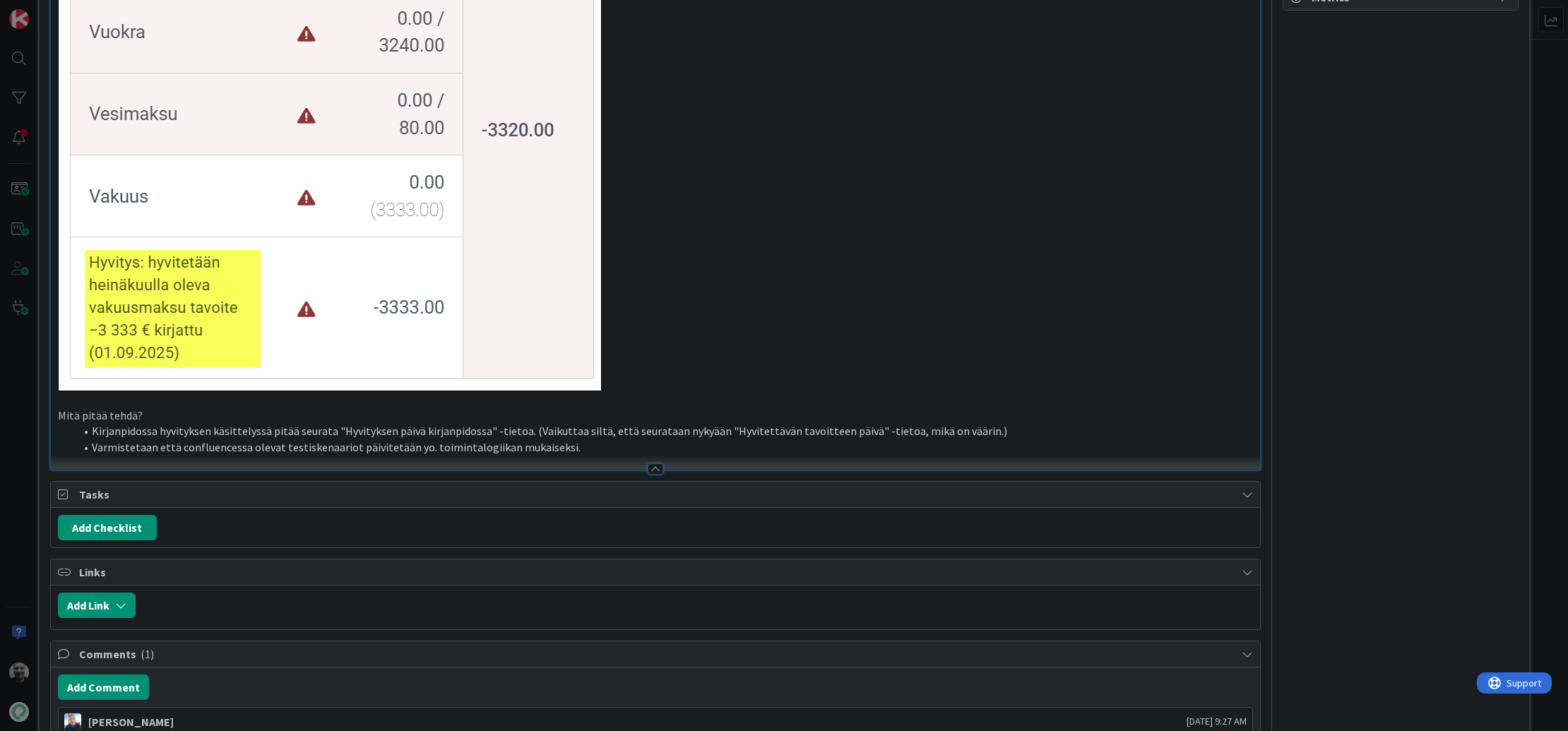
click at [294, 437] on li "Kirjanpidossa hyvityksen käsittelyssä pitää seurata "Hyvityksen päivä kirjanpid…" at bounding box center [664, 431] width 1178 height 17
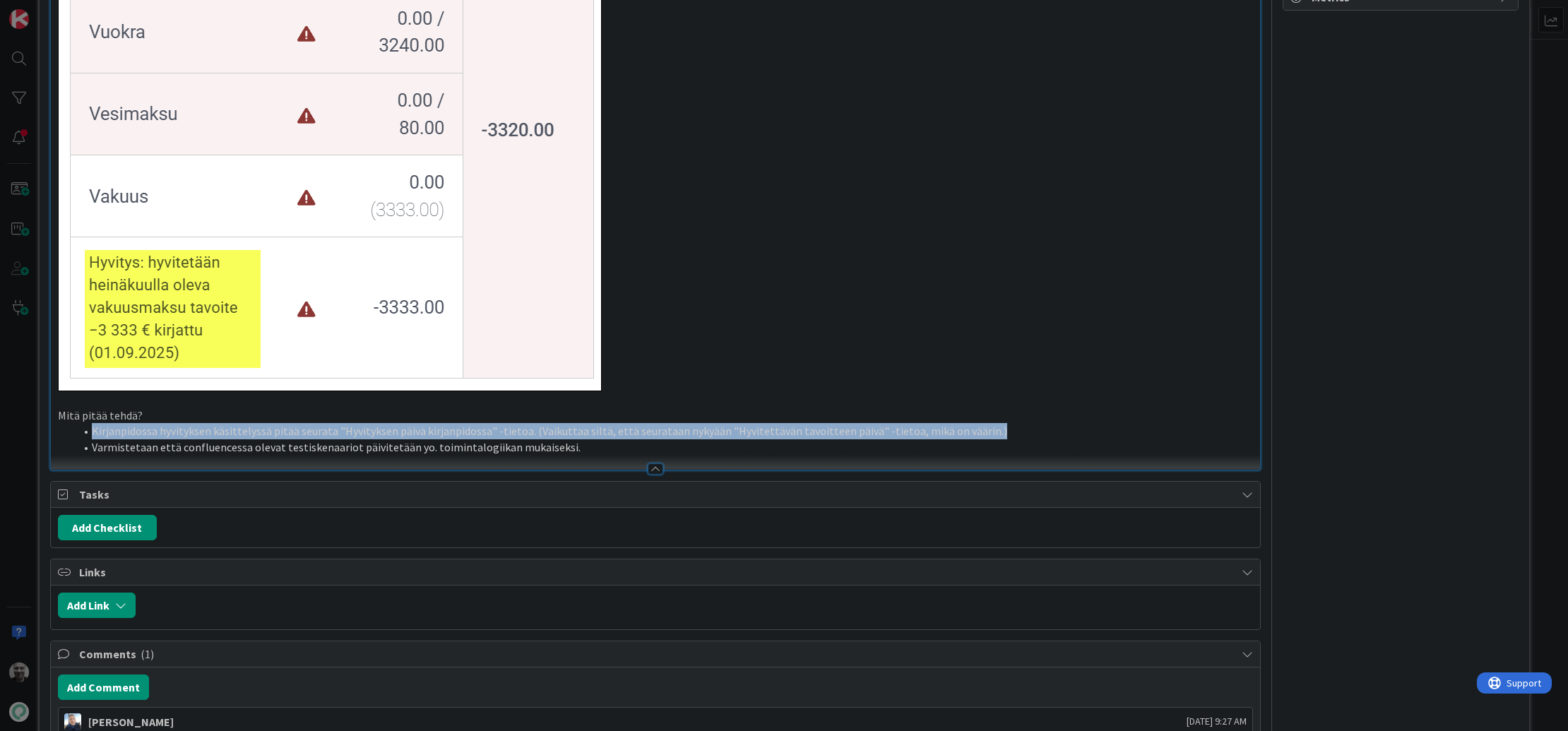
click at [294, 437] on li "Kirjanpidossa hyvityksen käsittelyssä pitää seurata "Hyvityksen päivä kirjanpid…" at bounding box center [664, 431] width 1178 height 17
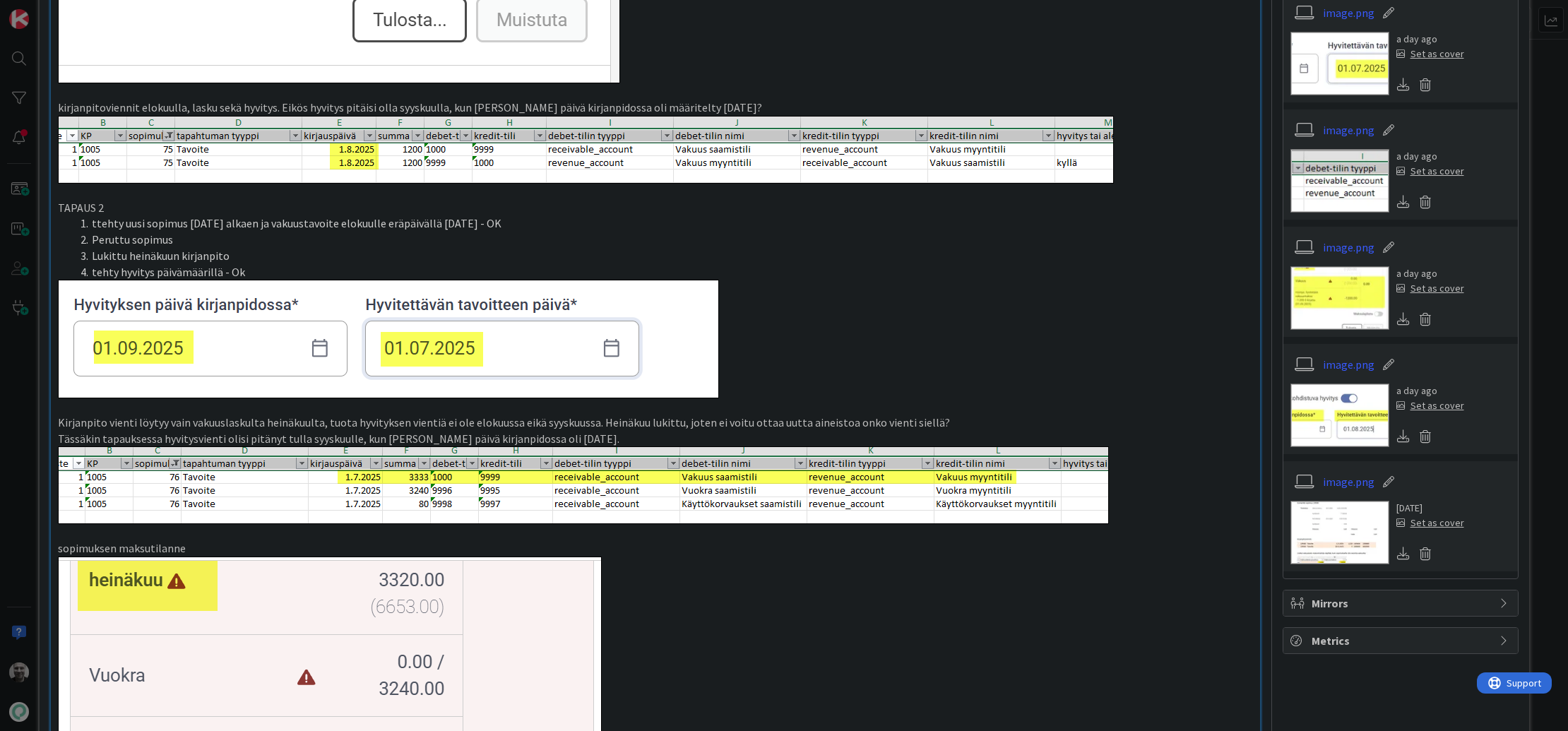
scroll to position [1256, 0]
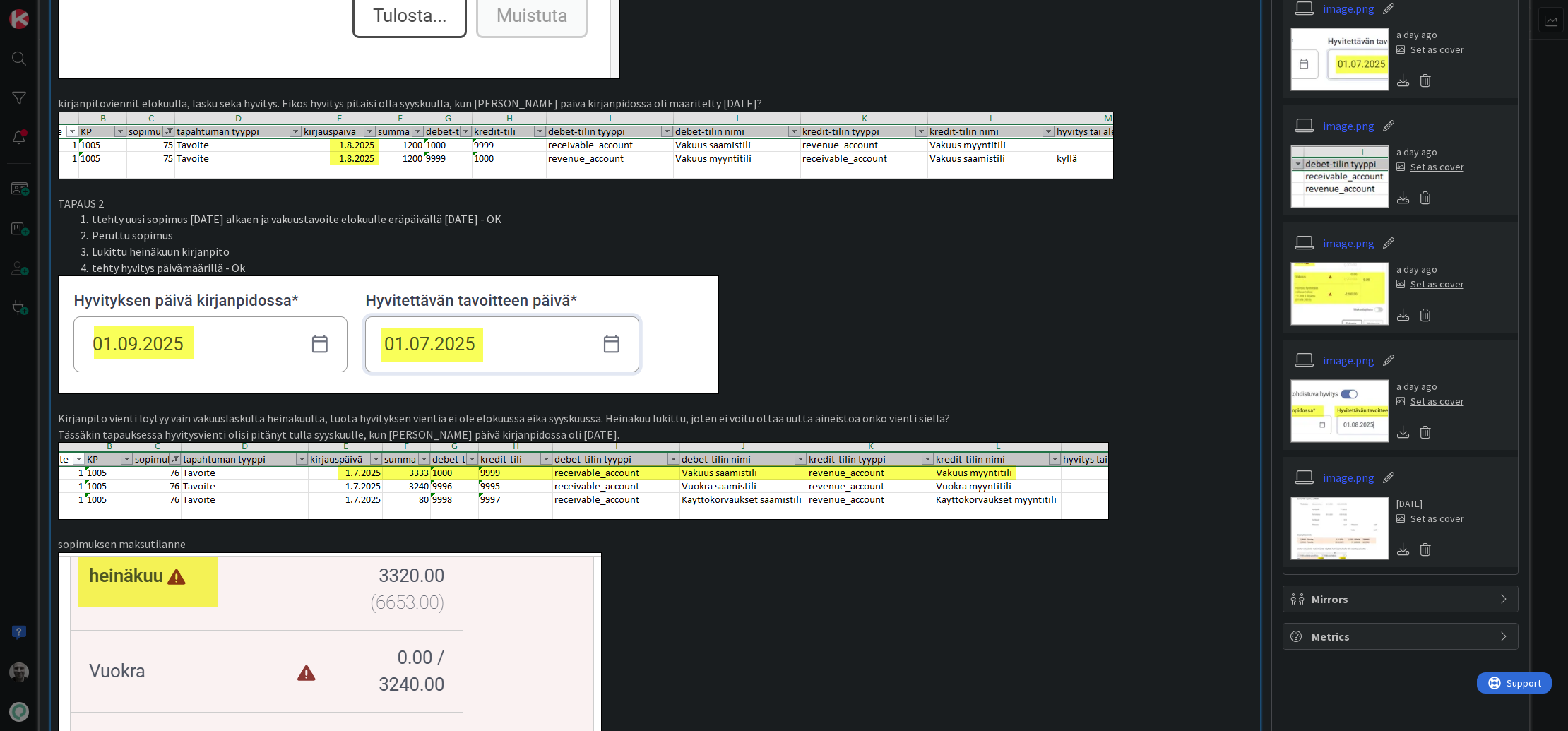
click at [606, 422] on p "Kirjanpito vienti löytyy vain vakuuslaskulta heinäkuulta, tuota hyvityksen vien…" at bounding box center [655, 418] width 1195 height 17
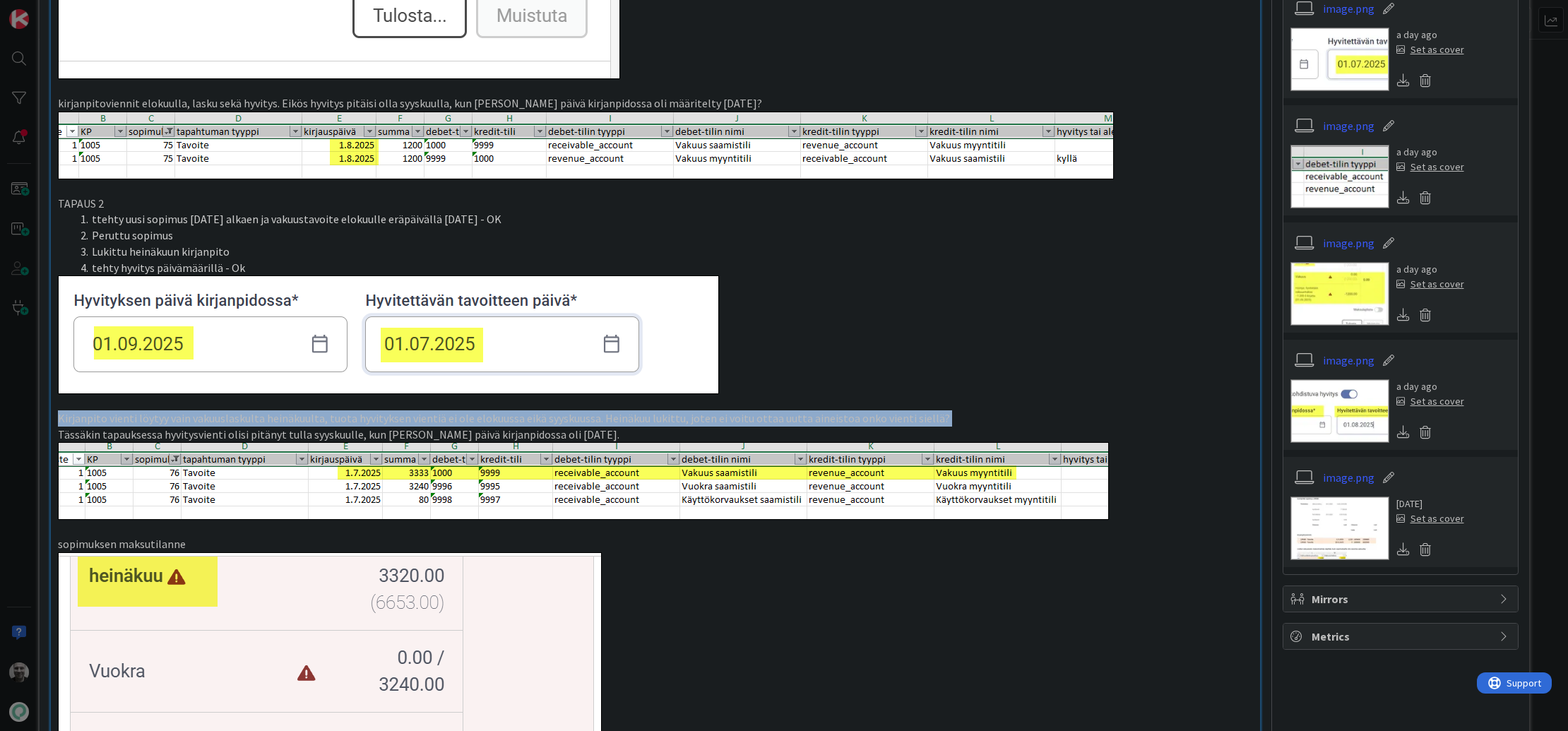
click at [606, 422] on p "Kirjanpito vienti löytyy vain vakuuslaskulta heinäkuulta, tuota hyvityksen vien…" at bounding box center [655, 418] width 1195 height 17
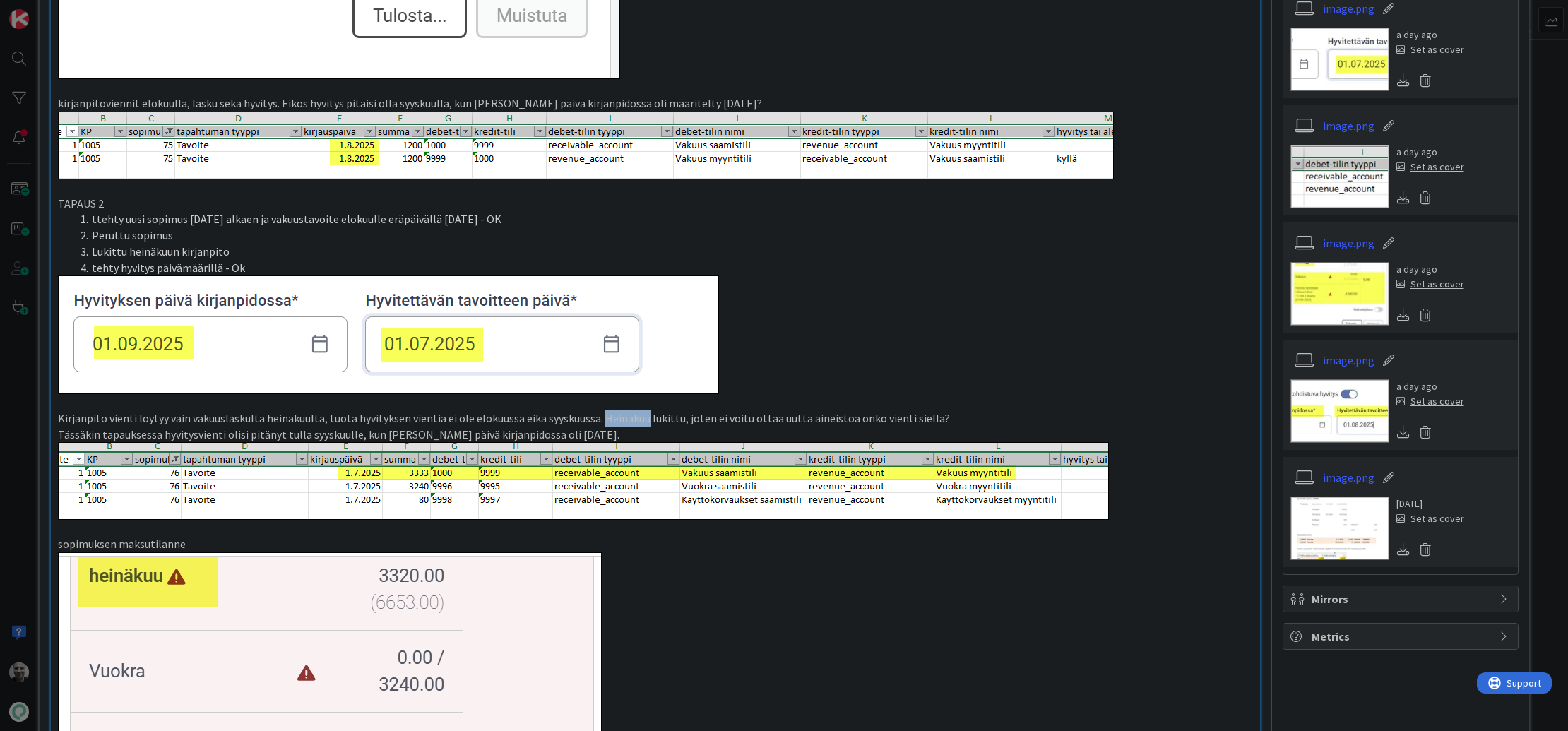
click at [606, 422] on p "Kirjanpito vienti löytyy vain vakuuslaskulta heinäkuulta, tuota hyvityksen vien…" at bounding box center [655, 418] width 1195 height 17
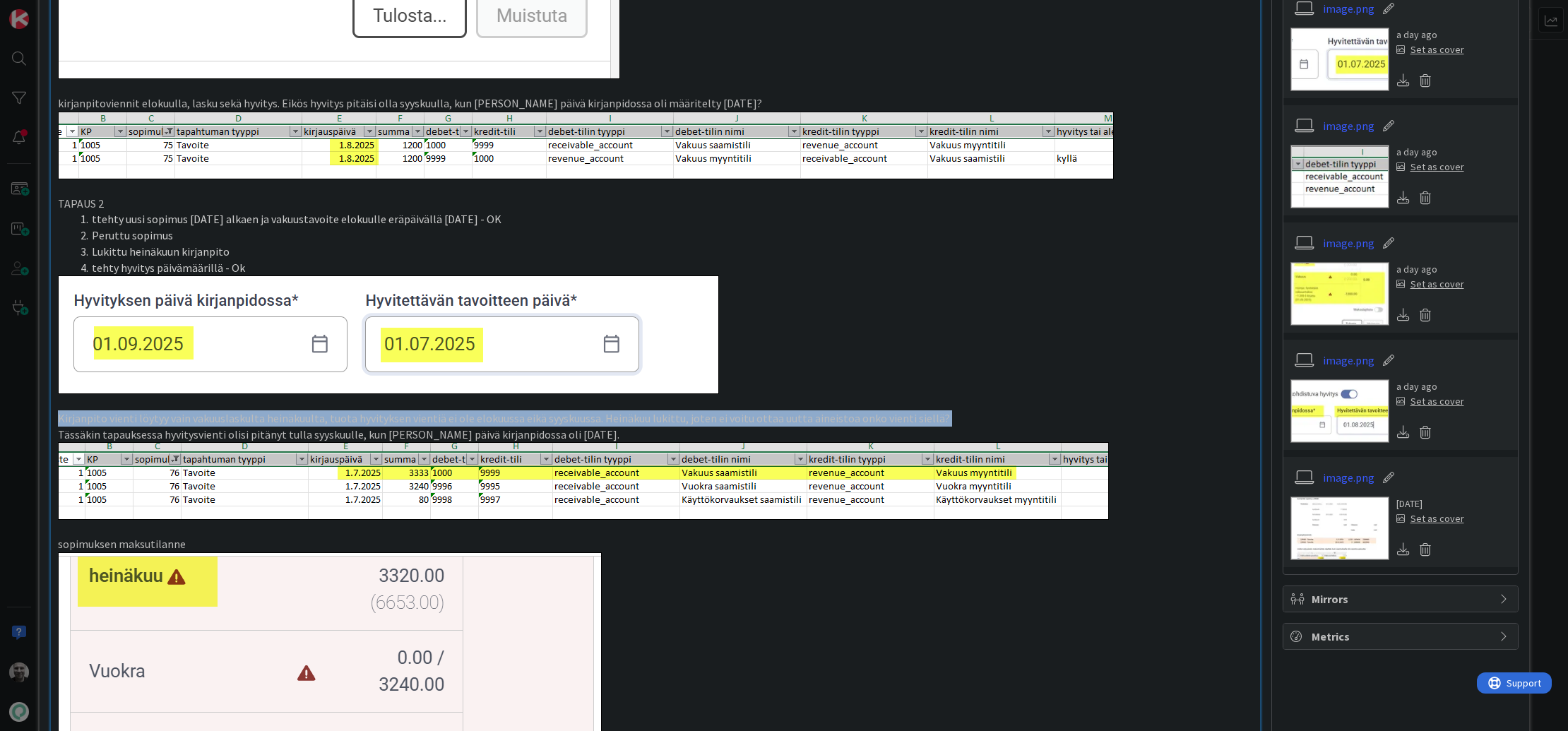
click at [606, 422] on p "Kirjanpito vienti löytyy vain vakuuslaskulta heinäkuulta, tuota hyvityksen vien…" at bounding box center [655, 418] width 1195 height 17
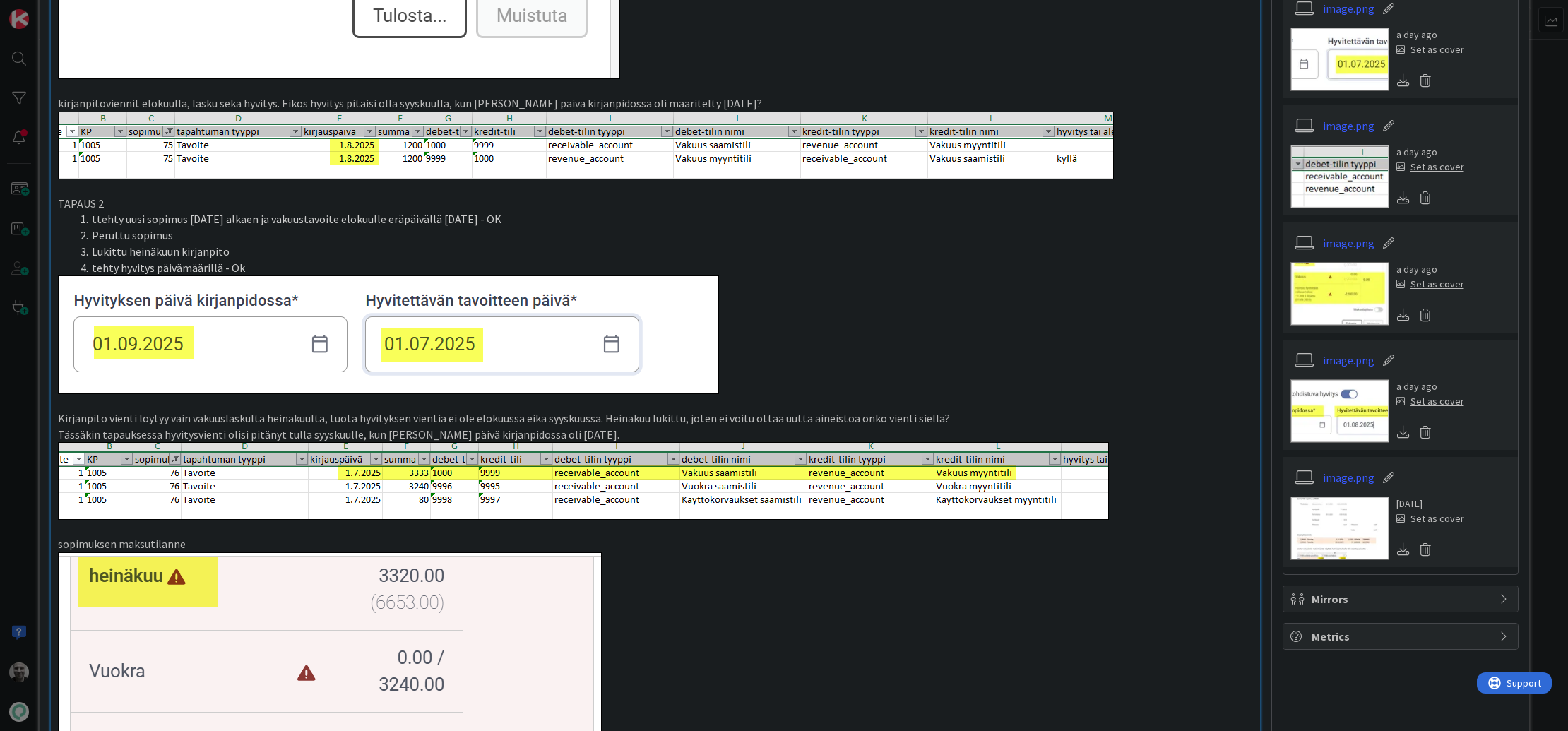
click at [606, 422] on p "Kirjanpito vienti löytyy vain vakuuslaskulta heinäkuulta, tuota hyvityksen vien…" at bounding box center [655, 418] width 1195 height 17
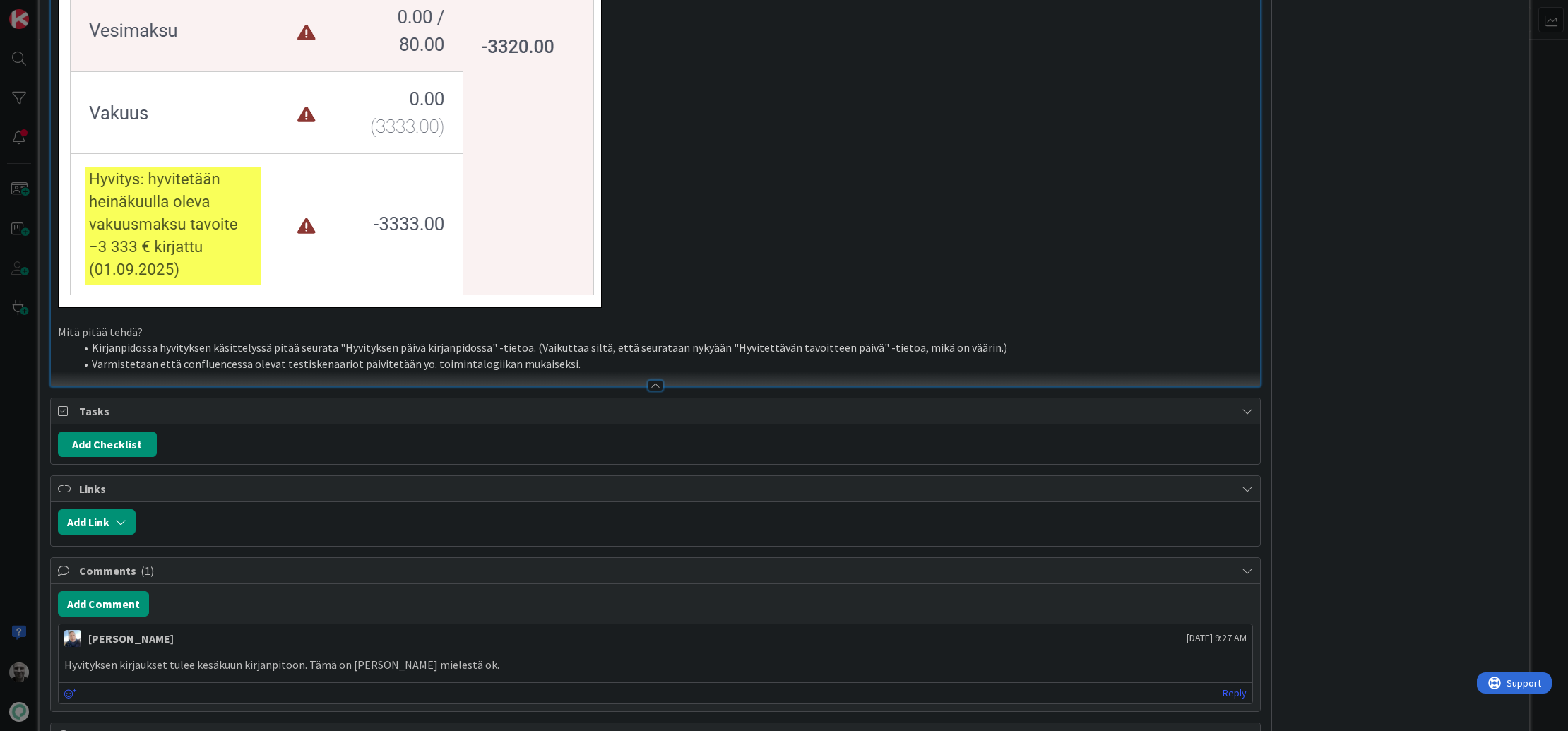
scroll to position [1891, 0]
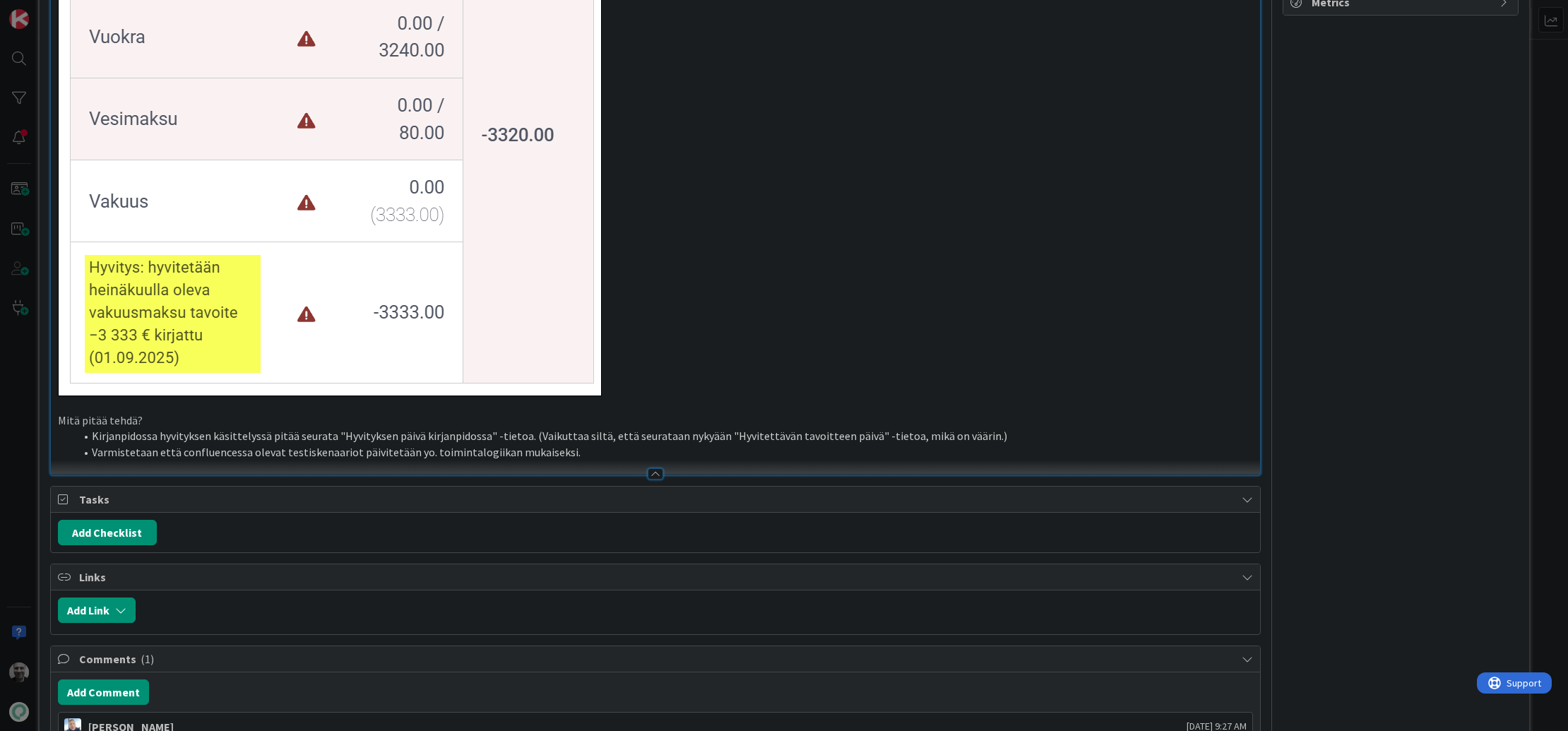
click at [455, 446] on li "Varmistetaan että confluencessa olevat testiskenaariot päivitetään yo. toiminta…" at bounding box center [664, 452] width 1178 height 17
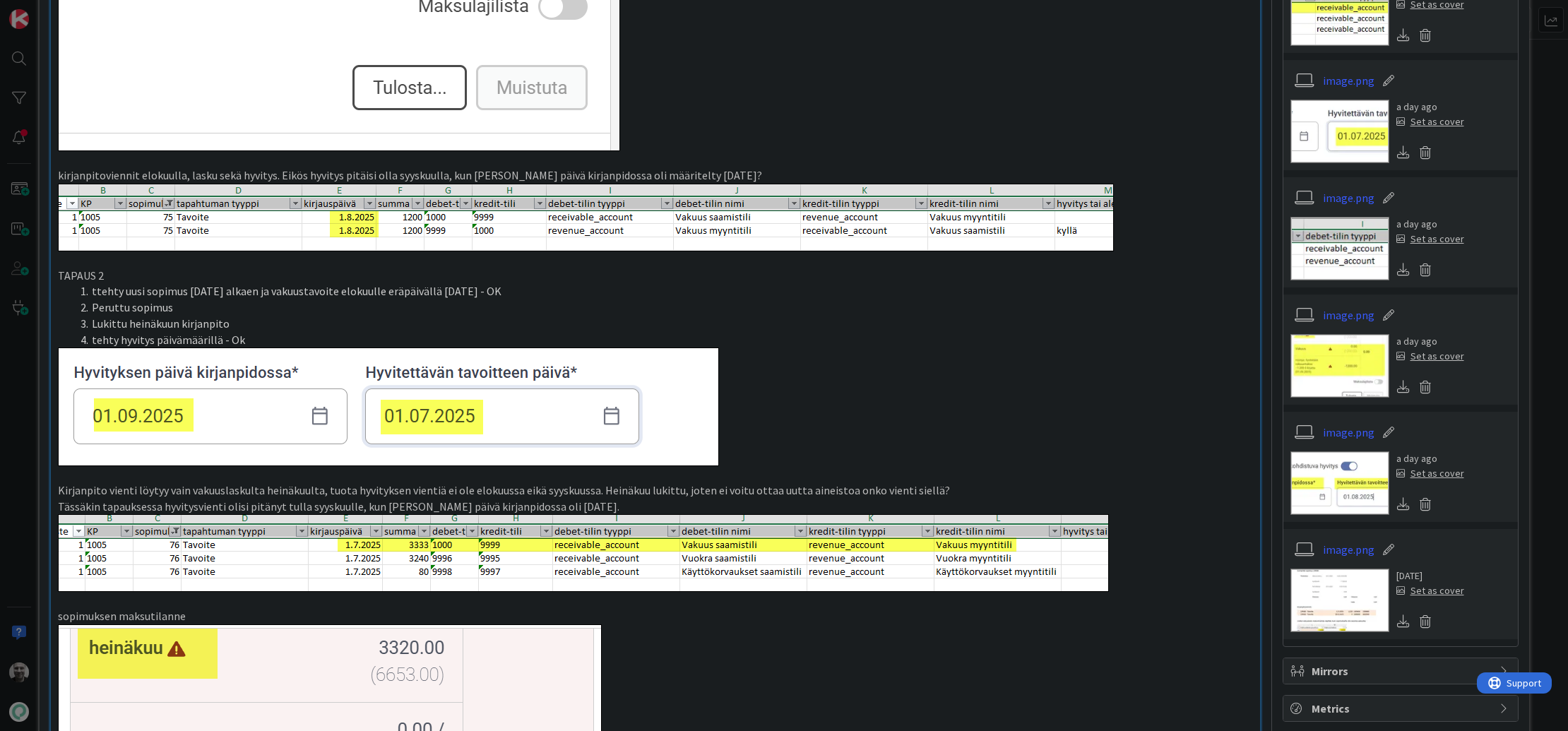
scroll to position [1185, 0]
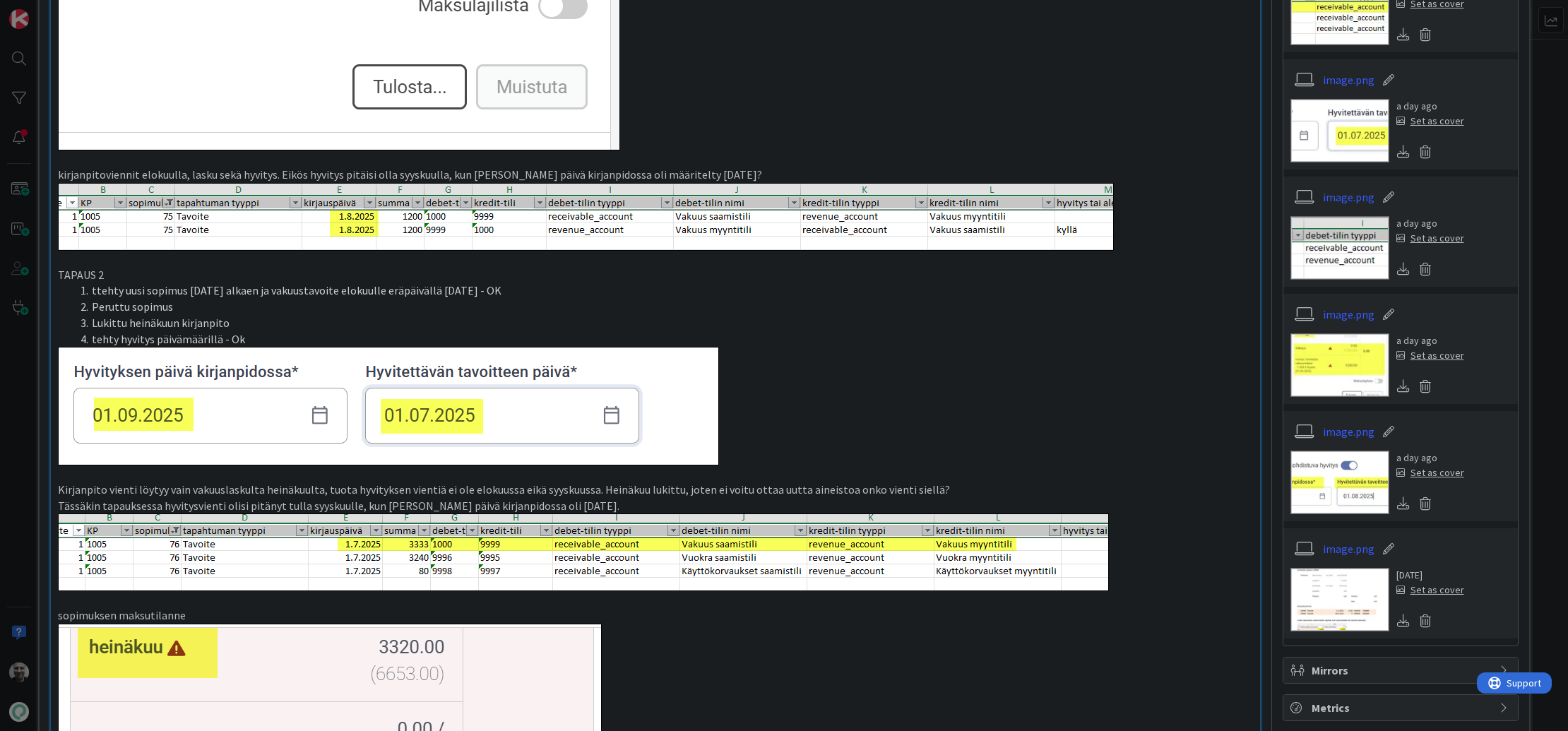
click at [452, 343] on li "tehty hyvitys päivämäärillä - Ok" at bounding box center [664, 339] width 1178 height 17
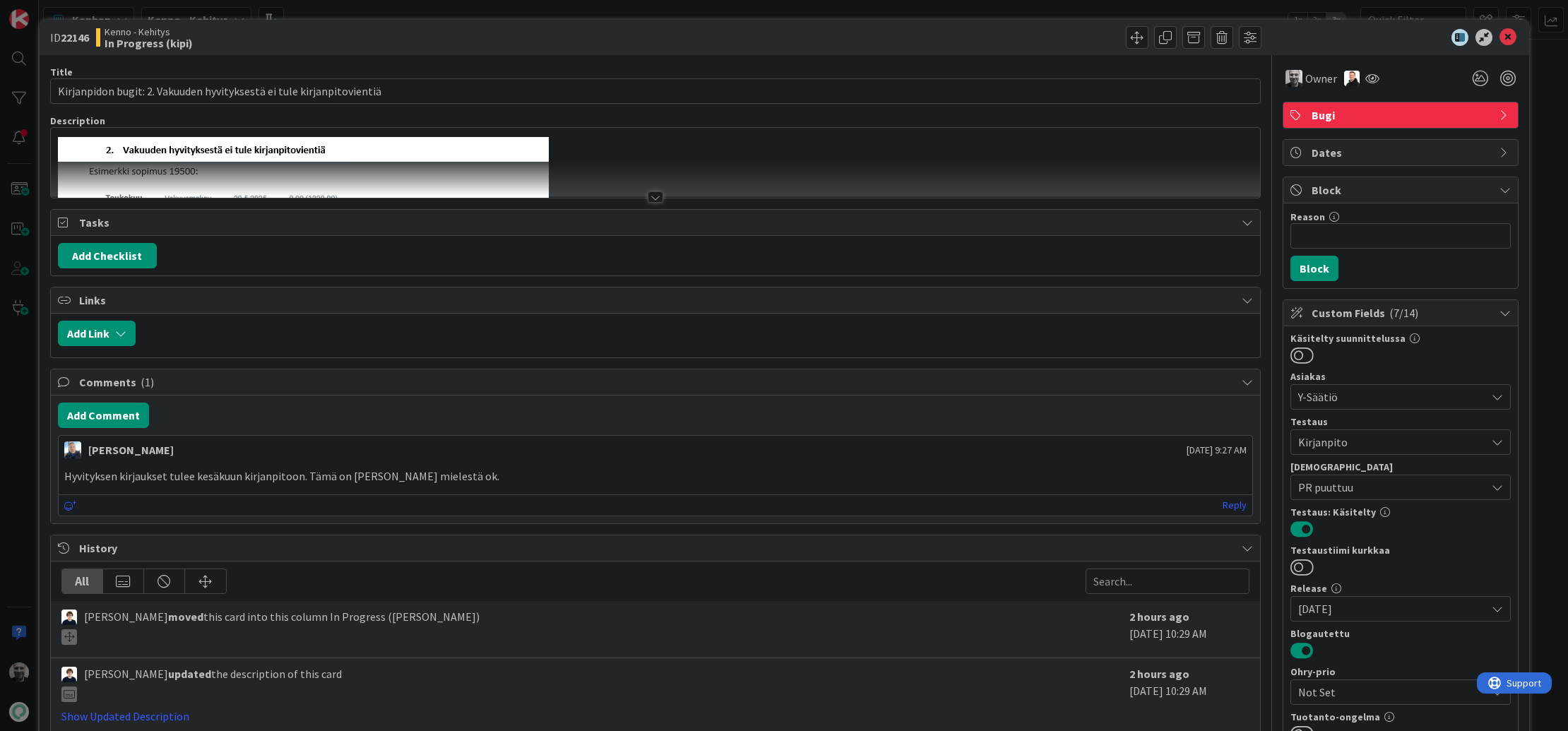
click at [660, 192] on div at bounding box center [656, 197] width 16 height 11
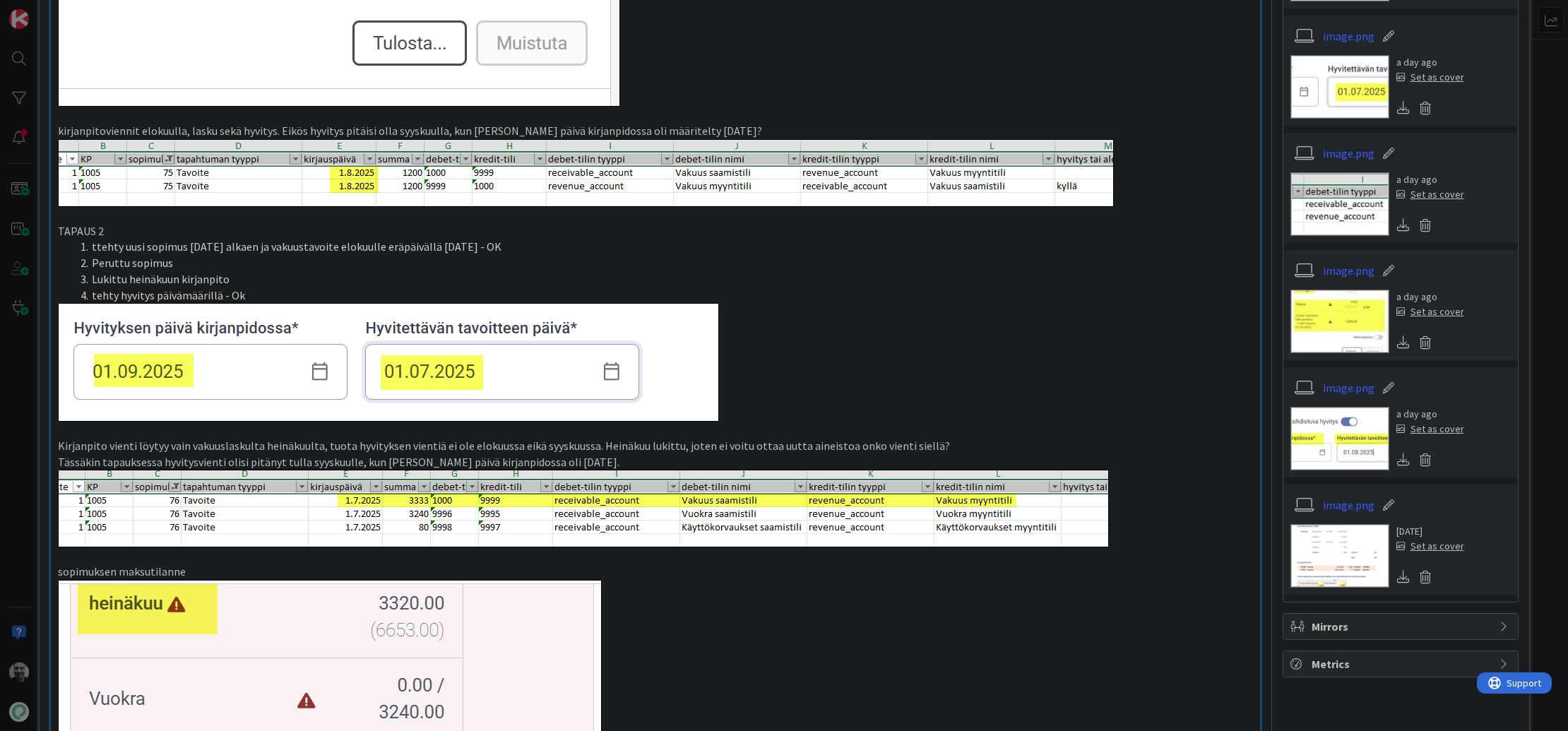
scroll to position [1351, 0]
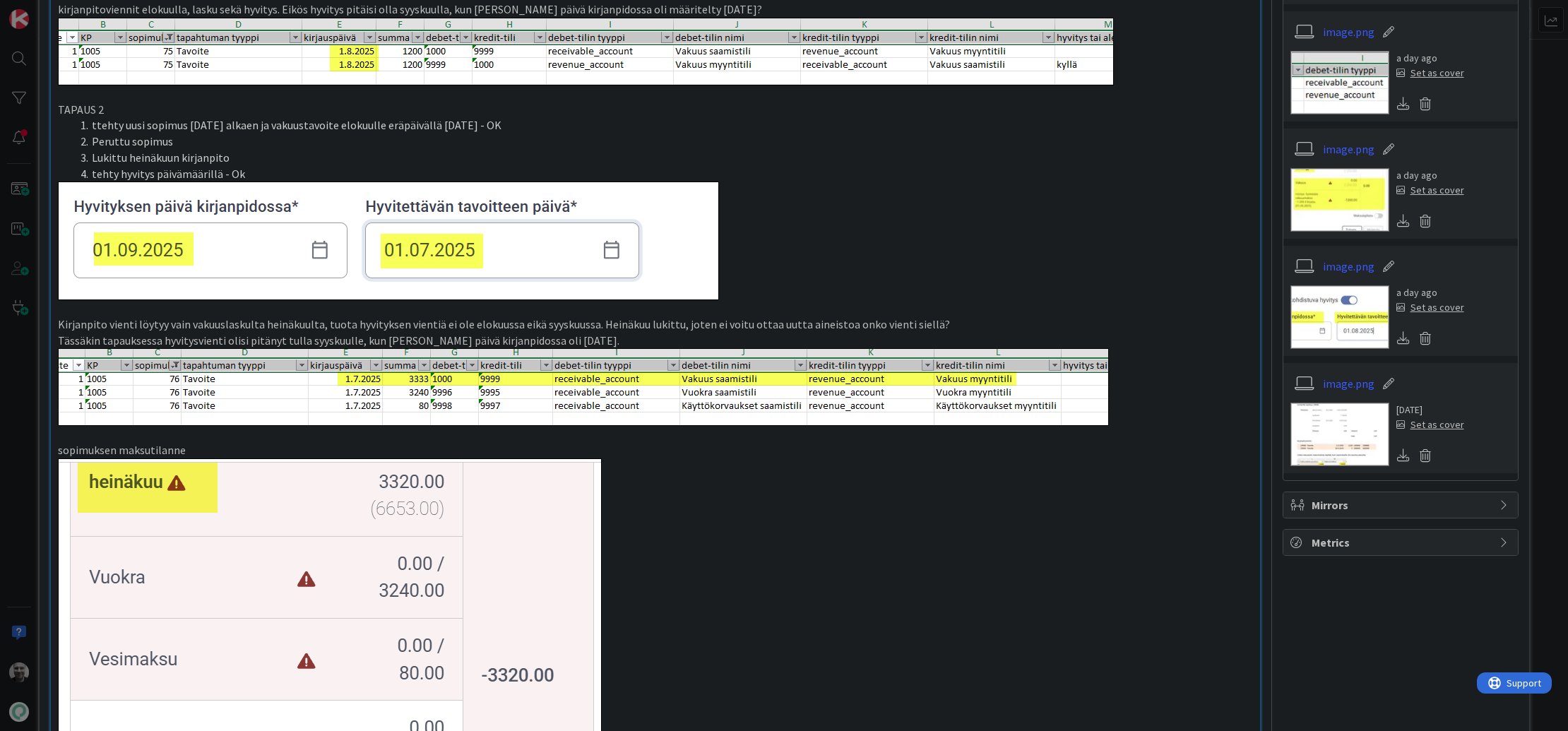
click at [267, 335] on p "Tässäkin tapauksessa hyvitysvienti olisi pitänyt tulla syyskuulle, kun [PERSON_…" at bounding box center [655, 341] width 1195 height 17
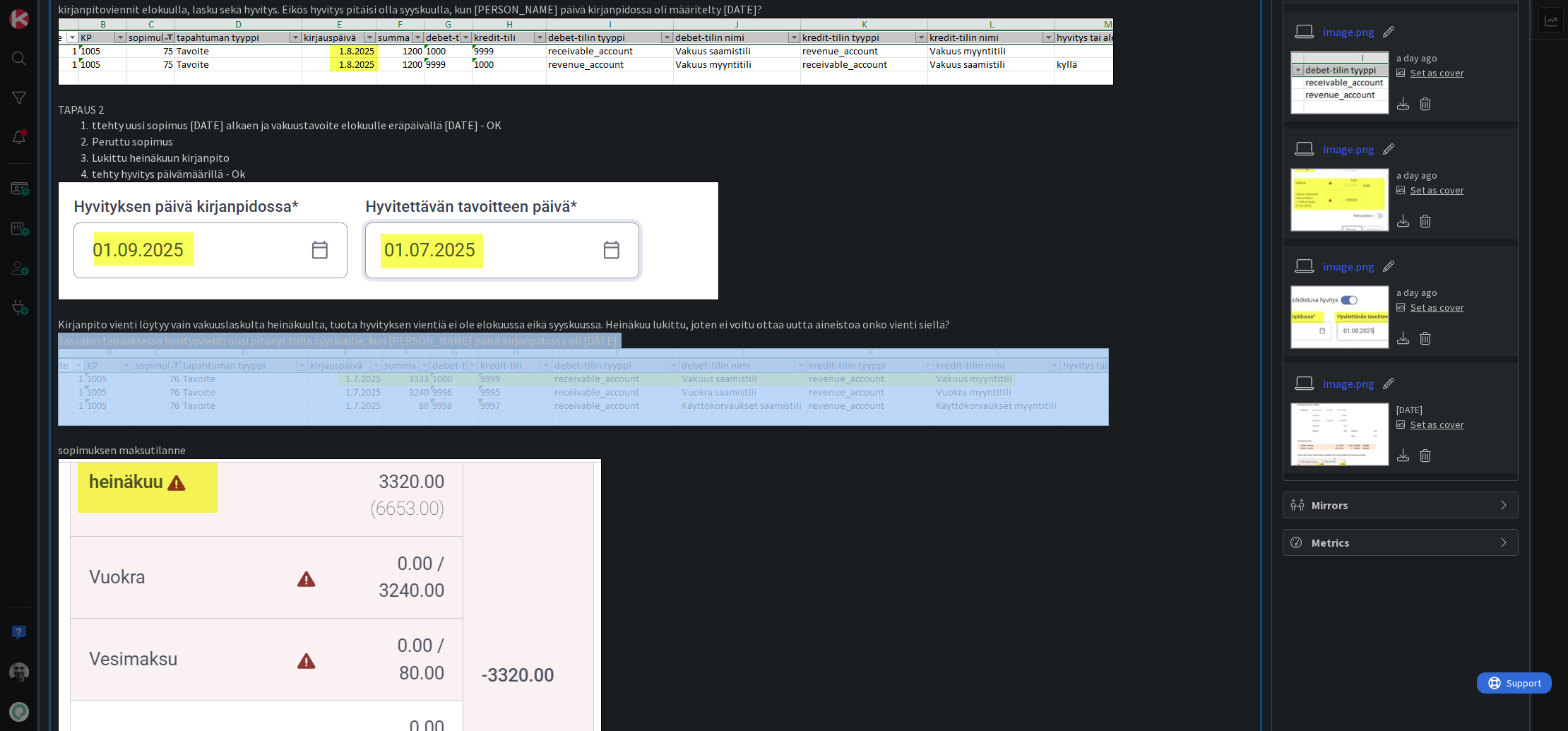
click at [267, 335] on p "Tässäkin tapauksessa hyvitysvienti olisi pitänyt tulla syyskuulle, kun [PERSON_…" at bounding box center [655, 341] width 1195 height 17
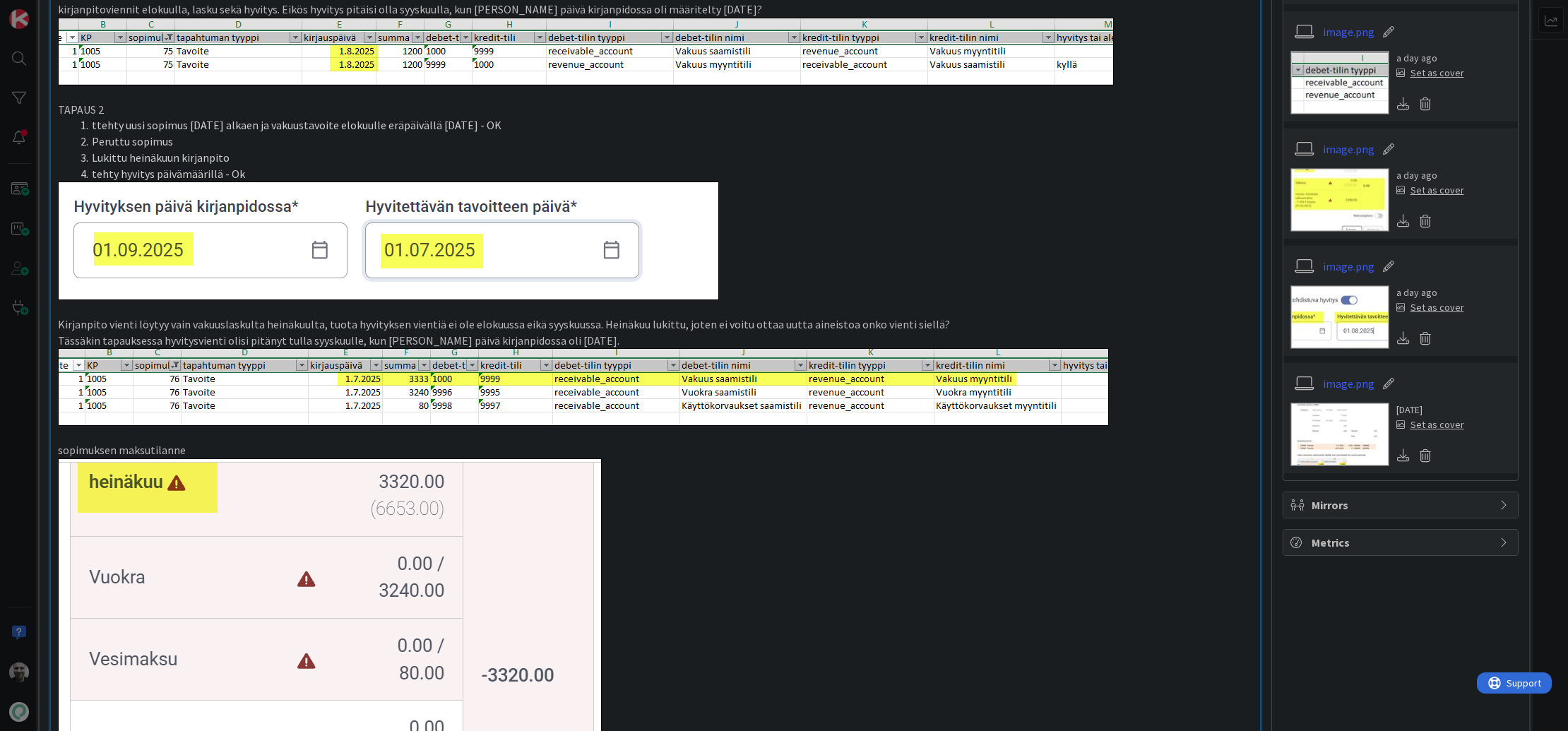
click at [267, 335] on p "Tässäkin tapauksessa hyvitysvienti olisi pitänyt tulla syyskuulle, kun [PERSON_…" at bounding box center [655, 341] width 1195 height 17
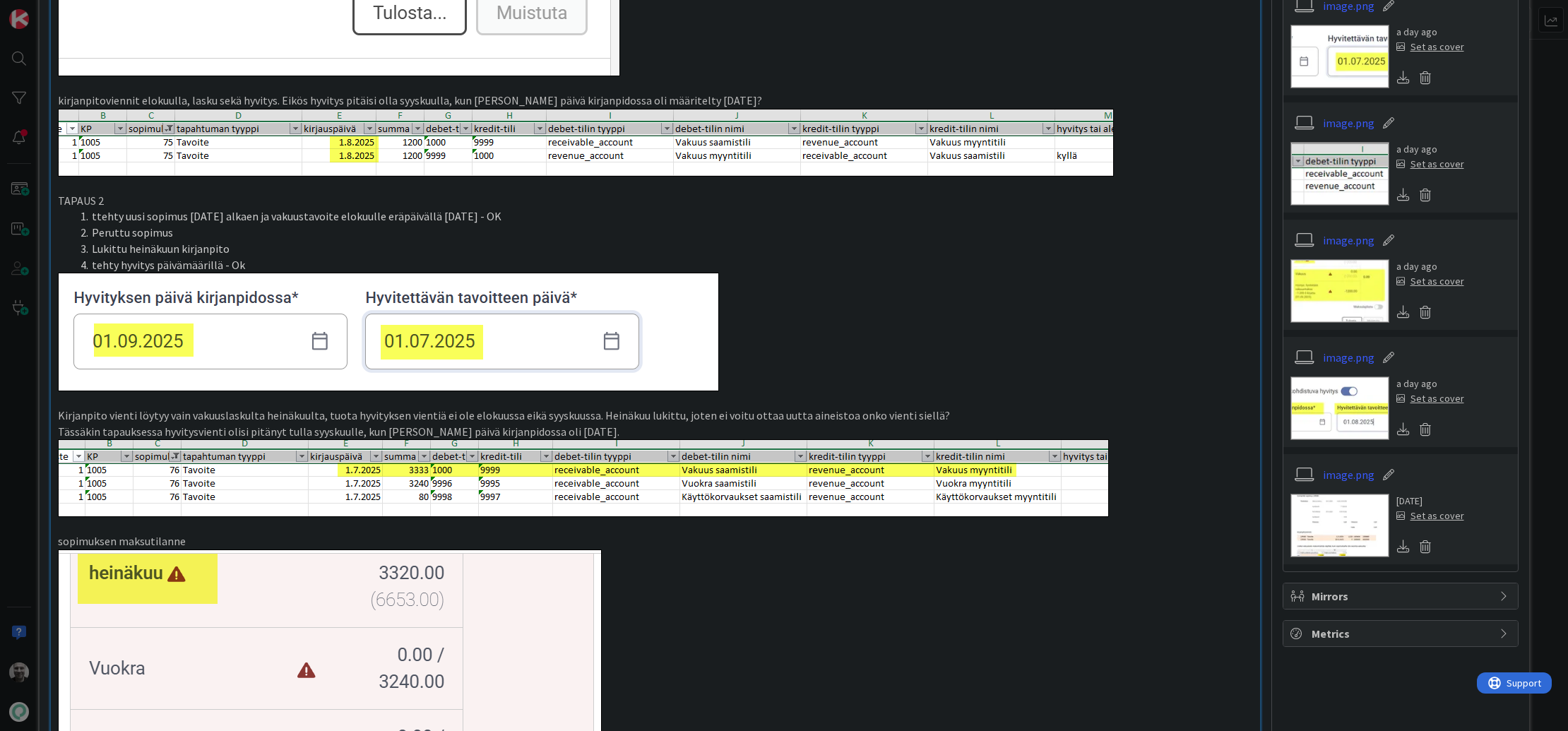
scroll to position [1256, 0]
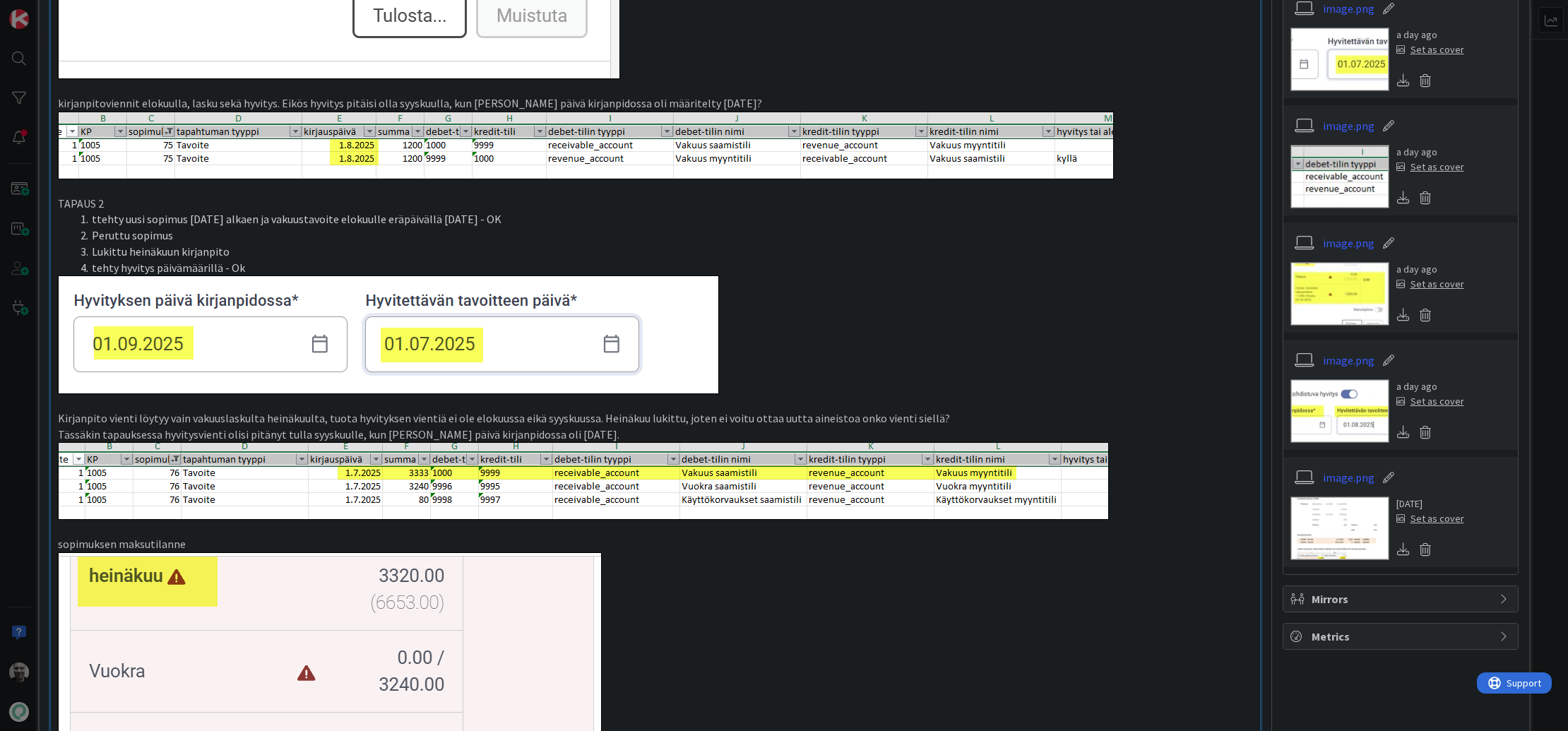
click at [421, 262] on li "tehty hyvitys päivämäärillä - Ok" at bounding box center [664, 268] width 1178 height 17
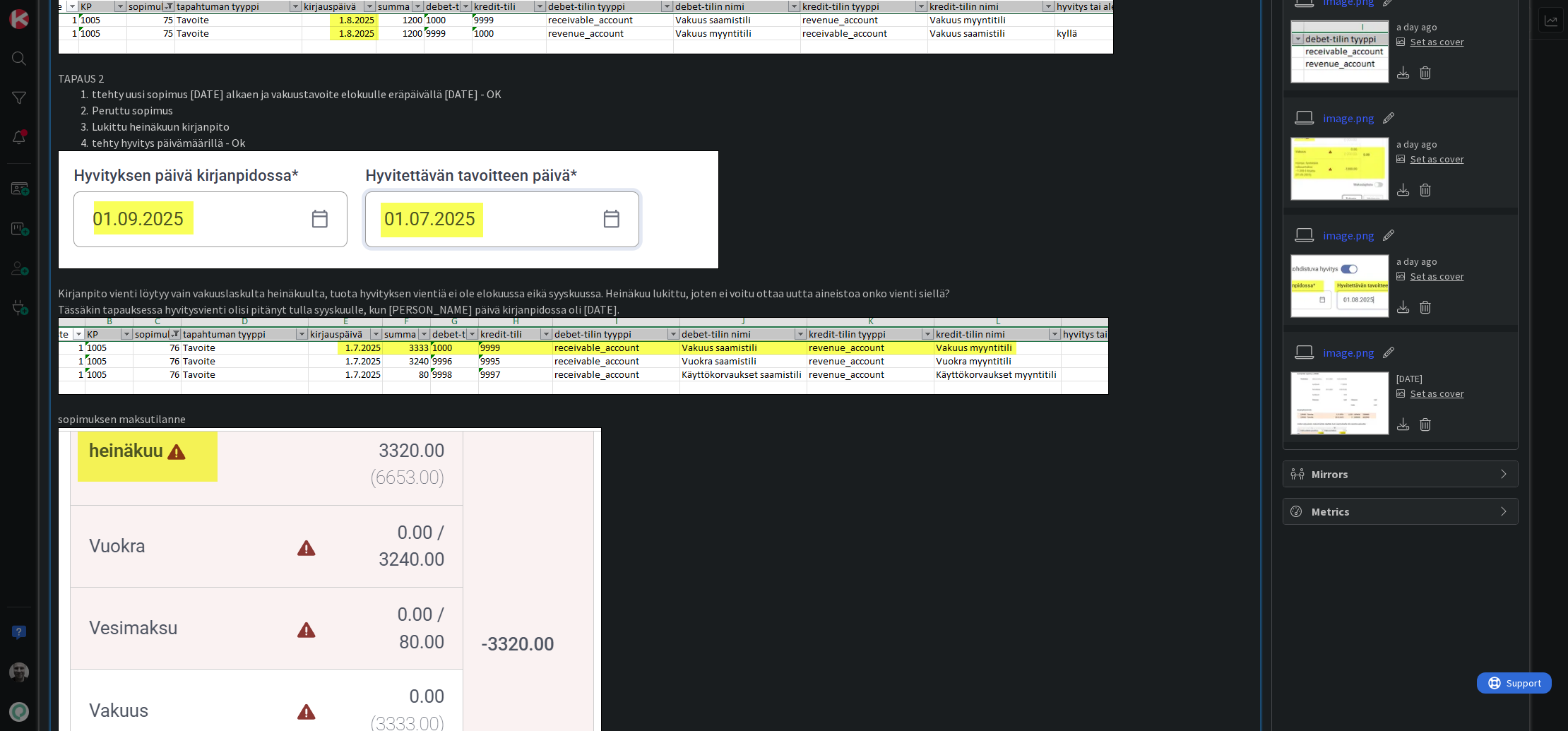
scroll to position [1384, 0]
